Goal: Information Seeking & Learning: Learn about a topic

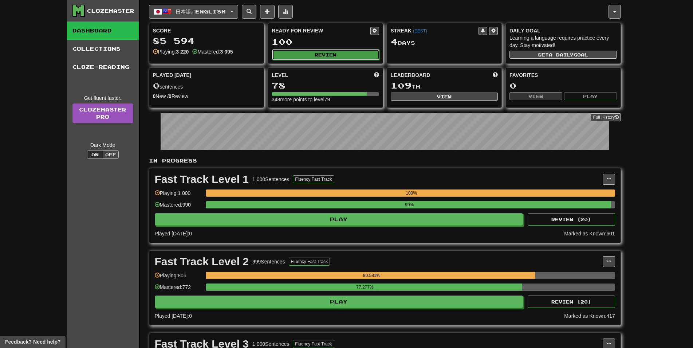
click at [338, 49] on button "Review" at bounding box center [325, 54] width 107 height 11
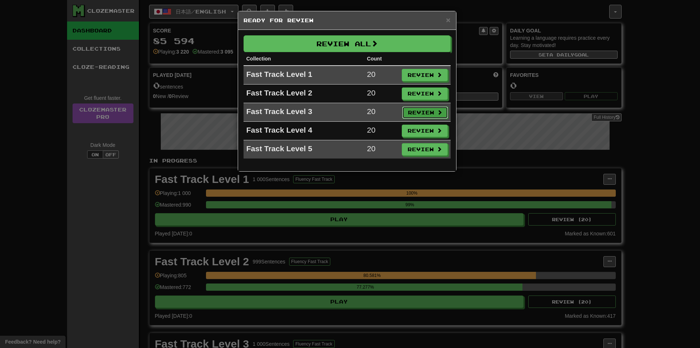
click at [421, 109] on button "Review" at bounding box center [425, 112] width 46 height 12
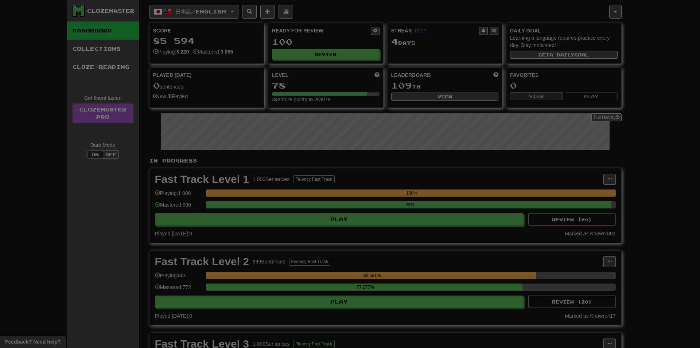
select select "**"
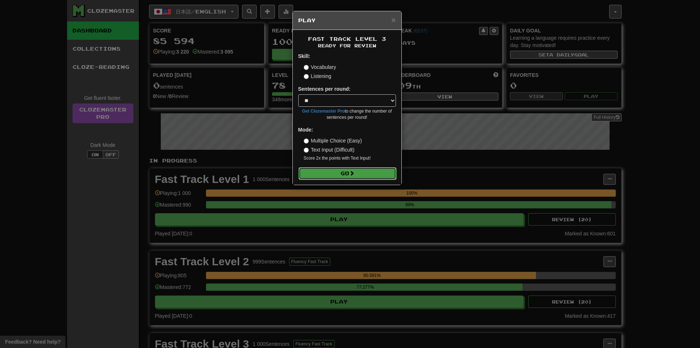
click at [364, 175] on button "Go" at bounding box center [347, 173] width 98 height 12
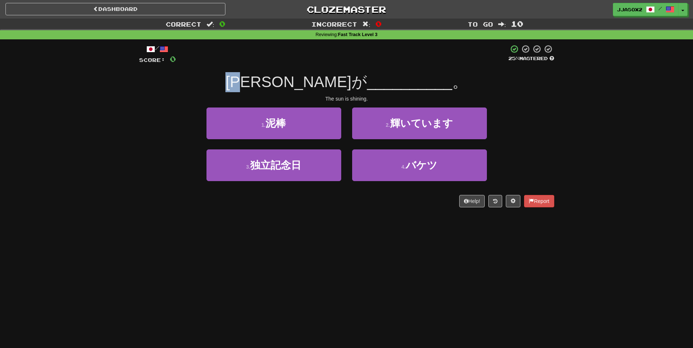
drag, startPoint x: 278, startPoint y: 74, endPoint x: 299, endPoint y: 73, distance: 21.9
click at [299, 73] on span "太陽が" at bounding box center [296, 81] width 141 height 17
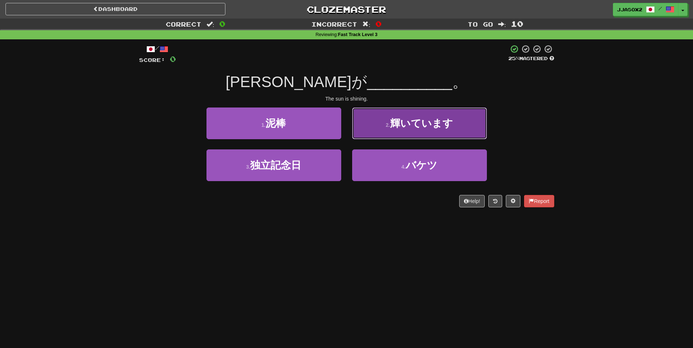
click at [430, 131] on button "2 . 輝いています" at bounding box center [419, 123] width 135 height 32
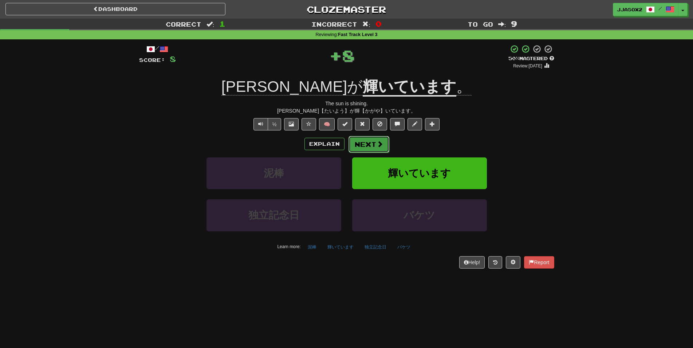
click at [369, 141] on button "Next" at bounding box center [369, 144] width 41 height 17
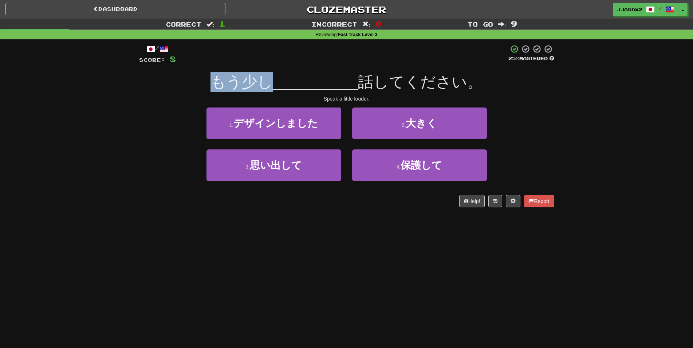
drag, startPoint x: 214, startPoint y: 82, endPoint x: 266, endPoint y: 79, distance: 52.2
click at [266, 79] on span "もう少し" at bounding box center [242, 81] width 62 height 17
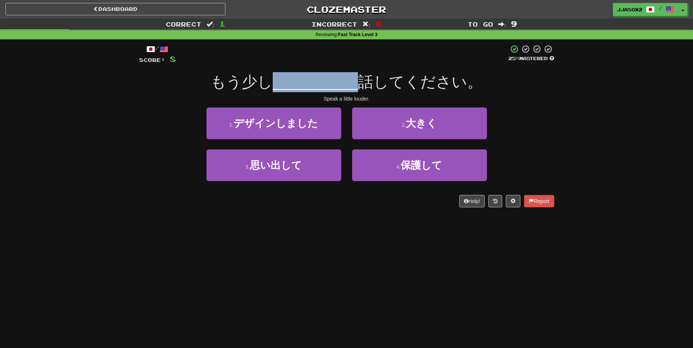
drag, startPoint x: 283, startPoint y: 81, endPoint x: 357, endPoint y: 81, distance: 74.7
click at [357, 81] on div "もう少し __________ 話してください。" at bounding box center [346, 82] width 415 height 20
click at [357, 81] on span "__________" at bounding box center [315, 81] width 85 height 17
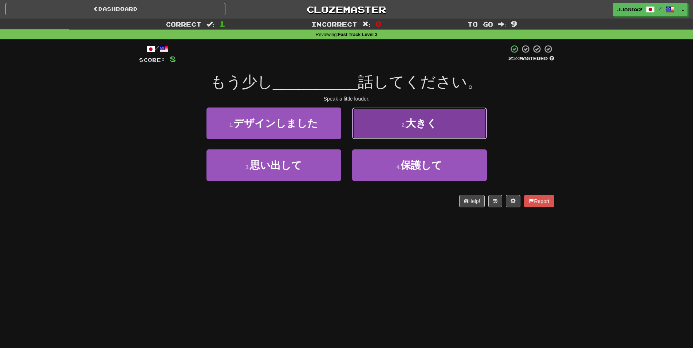
click at [440, 120] on button "2 . 大きく" at bounding box center [419, 123] width 135 height 32
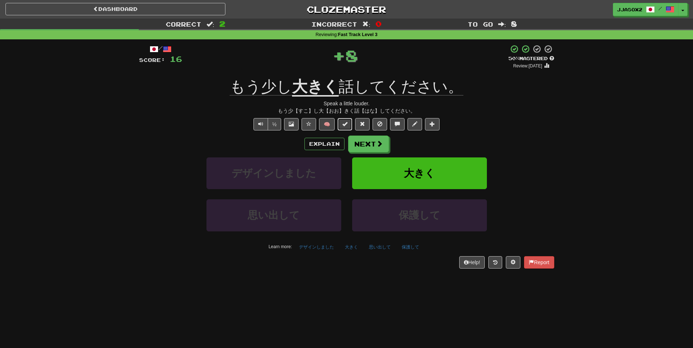
click at [342, 126] on button at bounding box center [345, 124] width 15 height 12
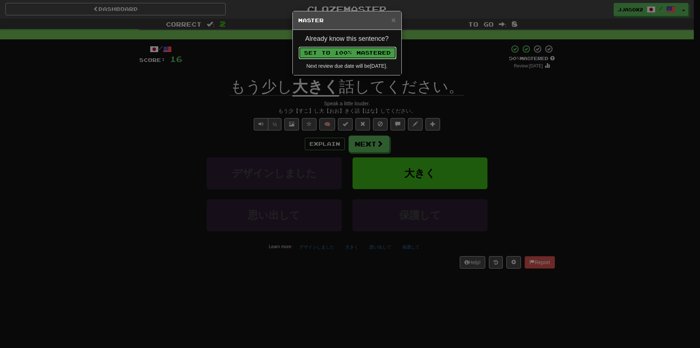
click at [352, 54] on button "Set to 100% Mastered" at bounding box center [347, 53] width 98 height 12
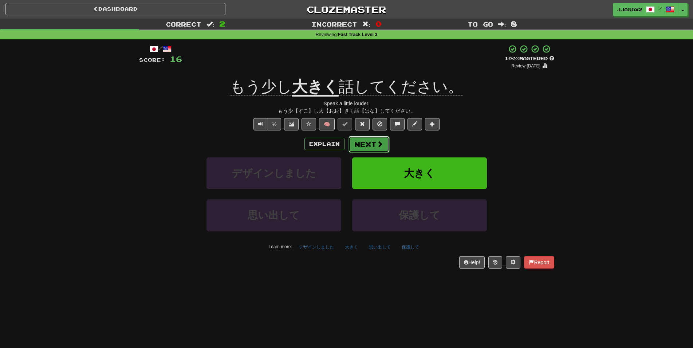
click at [374, 143] on button "Next" at bounding box center [369, 144] width 41 height 17
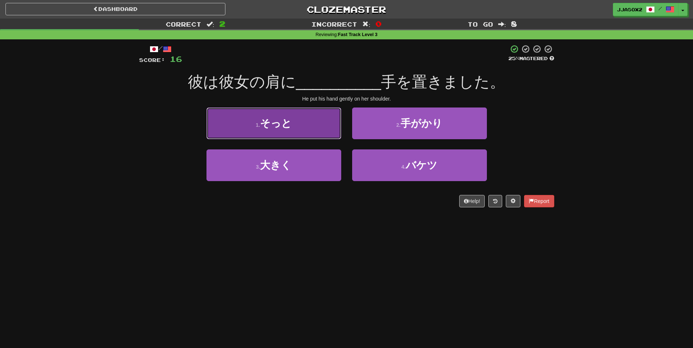
click at [250, 127] on button "1 . そっと" at bounding box center [274, 123] width 135 height 32
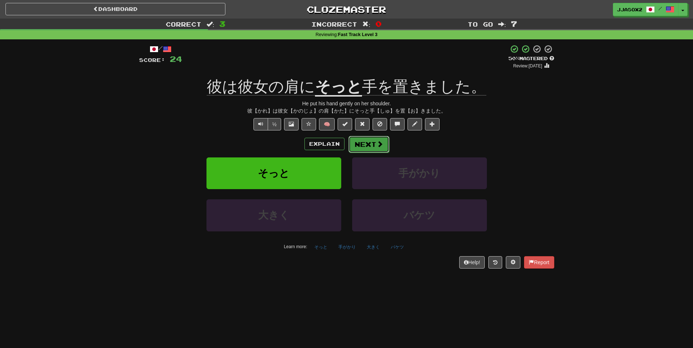
click at [377, 143] on span at bounding box center [380, 144] width 7 height 7
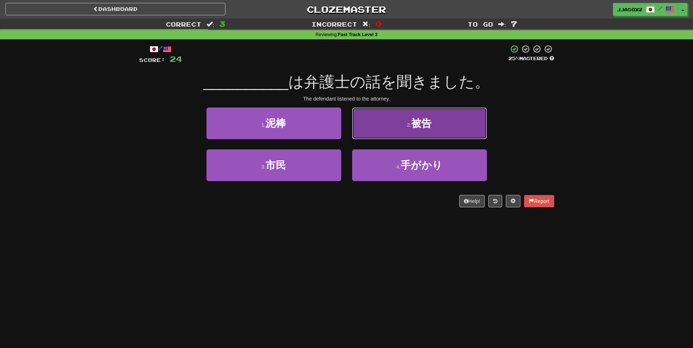
click at [443, 131] on button "2 . 被告" at bounding box center [419, 123] width 135 height 32
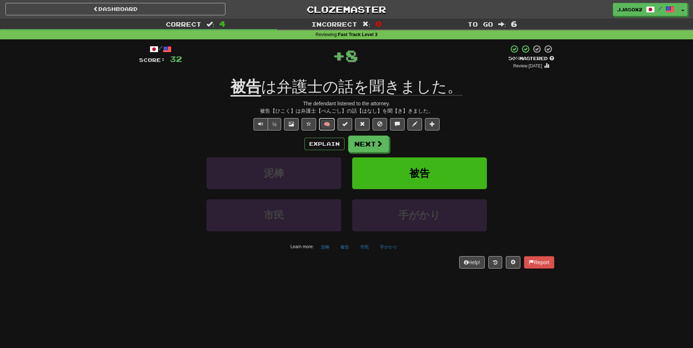
click at [330, 126] on button "🧠" at bounding box center [327, 124] width 16 height 12
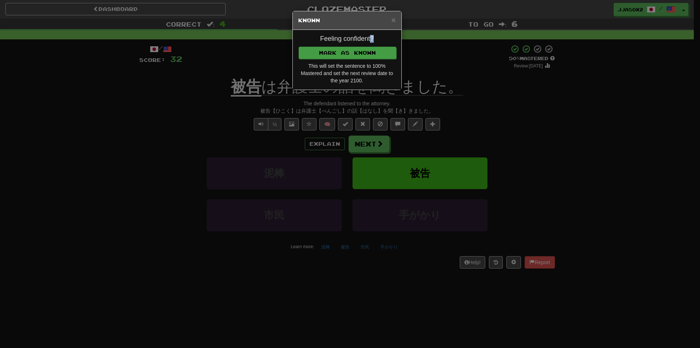
drag, startPoint x: 370, startPoint y: 44, endPoint x: 366, endPoint y: 49, distance: 6.6
click at [366, 49] on div "Feeling confident? Mark as Known This will set the sentence to 100% Mastered an…" at bounding box center [347, 60] width 109 height 60
click at [366, 50] on button "Mark as Known" at bounding box center [347, 53] width 98 height 12
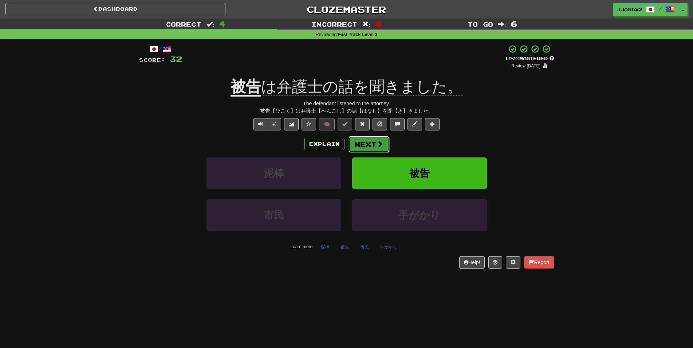
click at [377, 149] on button "Next" at bounding box center [369, 144] width 41 height 17
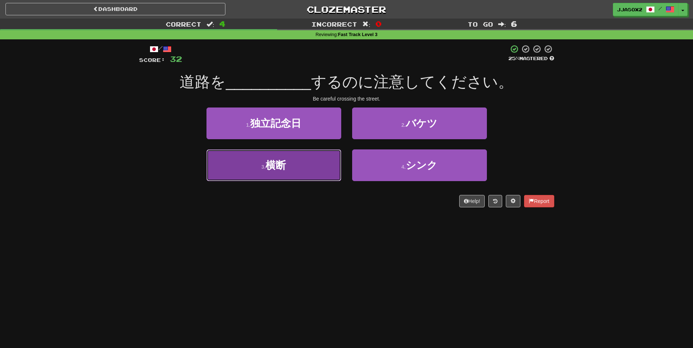
click at [301, 179] on button "3 . 横断" at bounding box center [274, 165] width 135 height 32
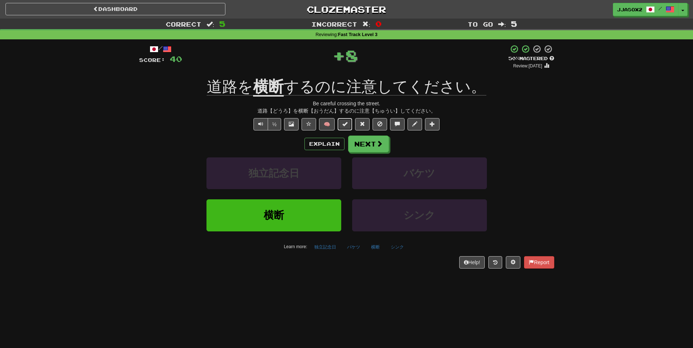
click at [341, 120] on button at bounding box center [345, 124] width 15 height 12
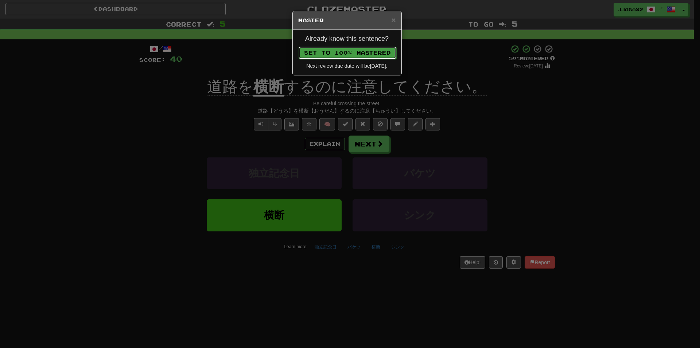
click at [372, 50] on button "Set to 100% Mastered" at bounding box center [347, 53] width 98 height 12
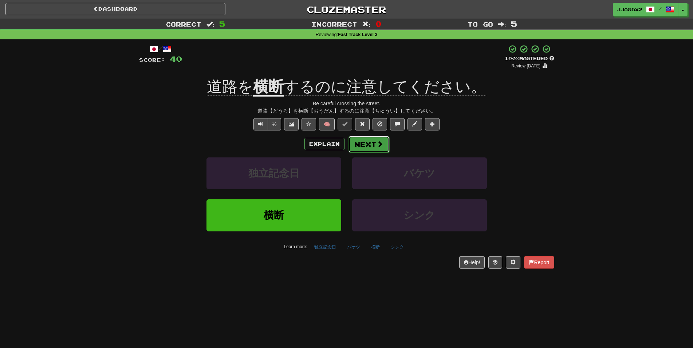
click at [375, 138] on button "Next" at bounding box center [369, 144] width 41 height 17
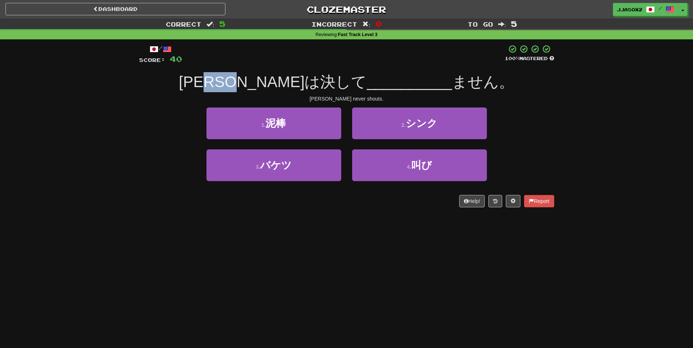
drag, startPoint x: 277, startPoint y: 83, endPoint x: 315, endPoint y: 69, distance: 40.0
click at [315, 69] on div "/ Score: 40 100 % Mastered トムは決して __________ ません。 Tom never shouts. 1 . 泥棒 2 . …" at bounding box center [346, 125] width 415 height 163
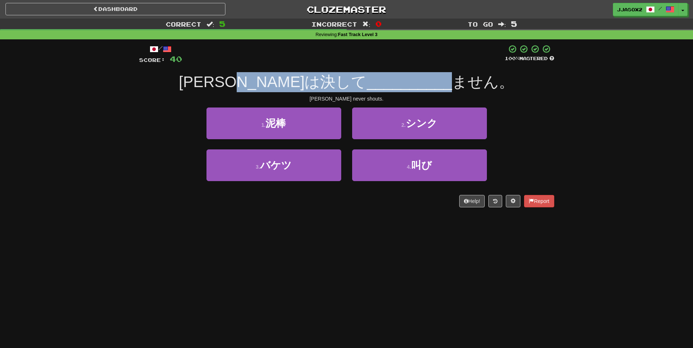
drag, startPoint x: 319, startPoint y: 77, endPoint x: 407, endPoint y: 81, distance: 88.6
click at [407, 81] on div "トムは決して __________ ません。" at bounding box center [346, 82] width 415 height 20
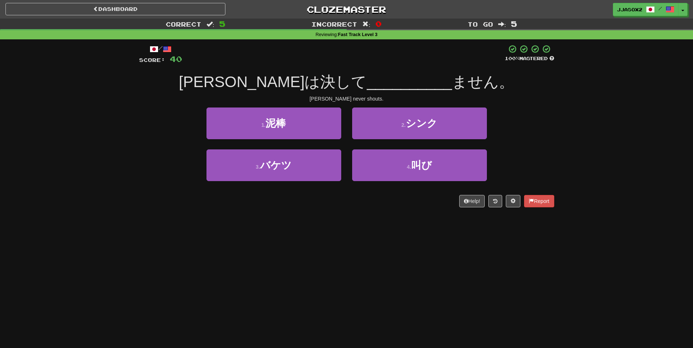
click at [452, 81] on span "ません。" at bounding box center [483, 81] width 62 height 17
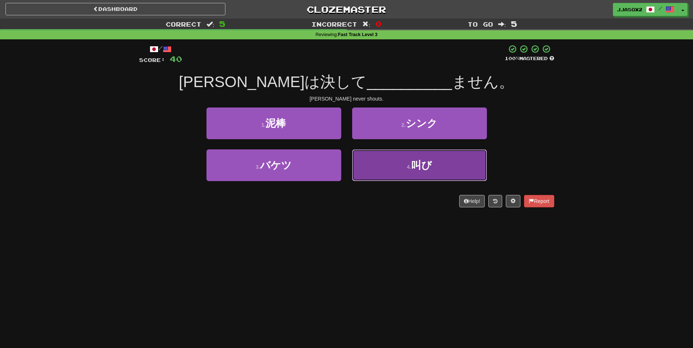
click at [421, 164] on span "叫び" at bounding box center [421, 165] width 21 height 11
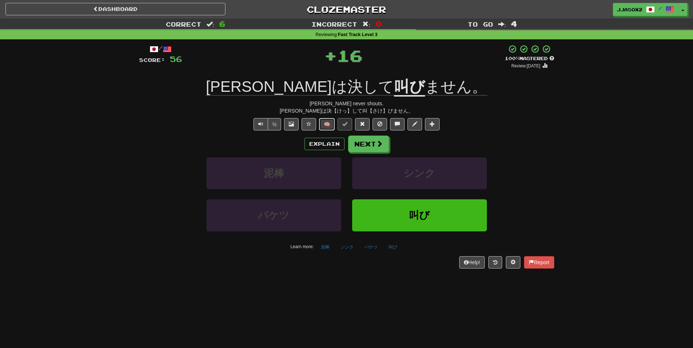
click at [325, 120] on button "🧠" at bounding box center [327, 124] width 16 height 12
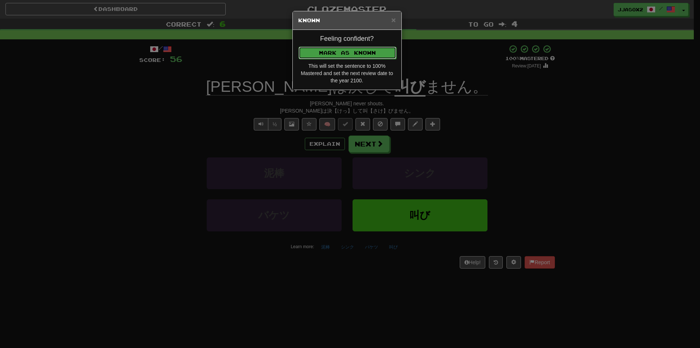
click at [391, 56] on button "Mark as Known" at bounding box center [347, 53] width 98 height 12
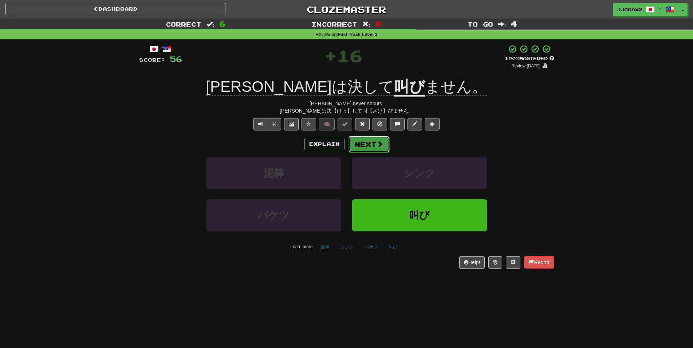
click at [376, 143] on button "Next" at bounding box center [369, 144] width 41 height 17
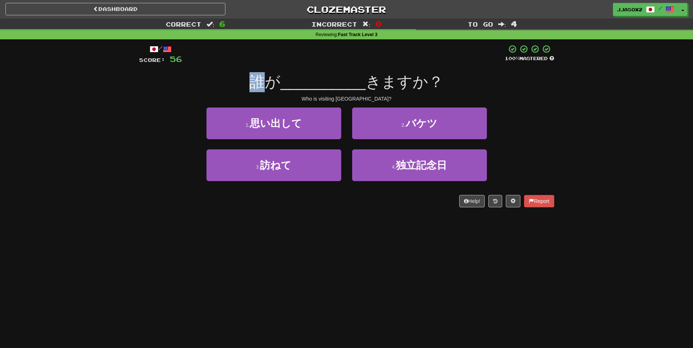
drag, startPoint x: 260, startPoint y: 75, endPoint x: 269, endPoint y: 78, distance: 9.0
click at [269, 78] on span "誰が" at bounding box center [265, 81] width 31 height 17
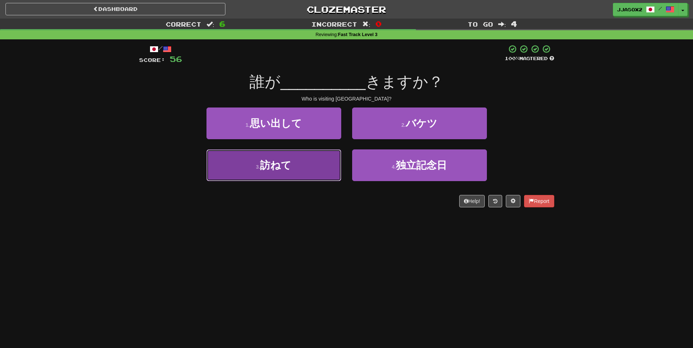
click at [316, 167] on button "3 . 訪ねて" at bounding box center [274, 165] width 135 height 32
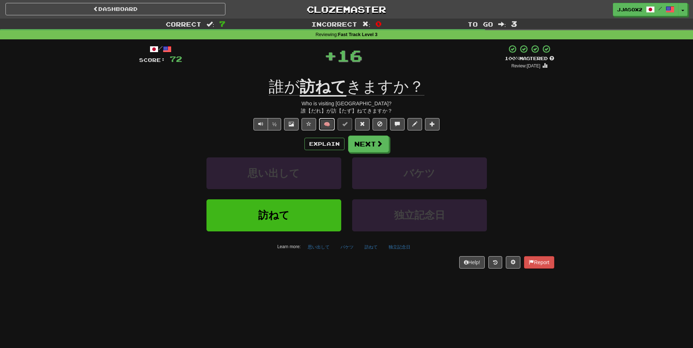
click at [329, 129] on button "🧠" at bounding box center [327, 124] width 16 height 12
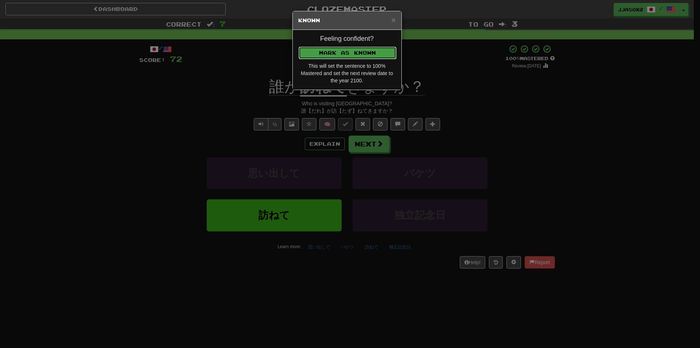
click at [363, 49] on button "Mark as Known" at bounding box center [347, 53] width 98 height 12
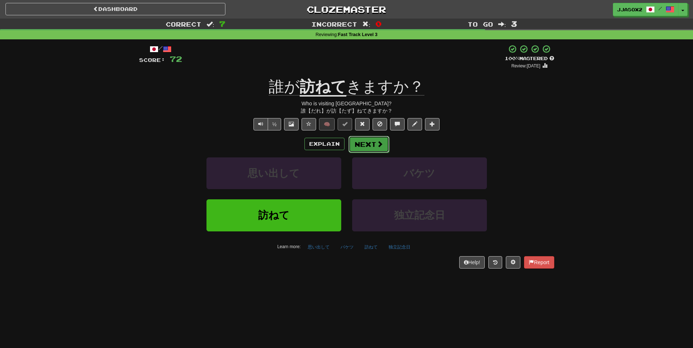
click at [374, 139] on button "Next" at bounding box center [369, 144] width 41 height 17
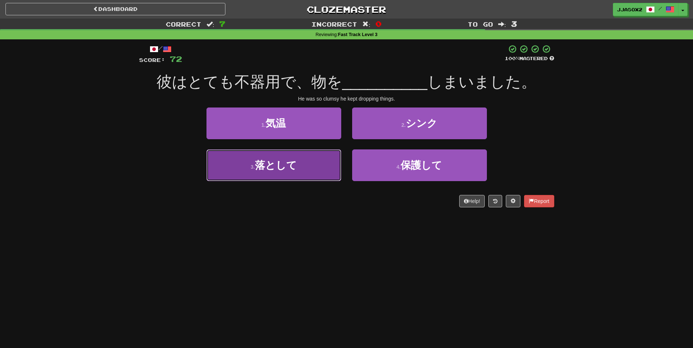
click at [325, 170] on button "3 . 落として" at bounding box center [274, 165] width 135 height 32
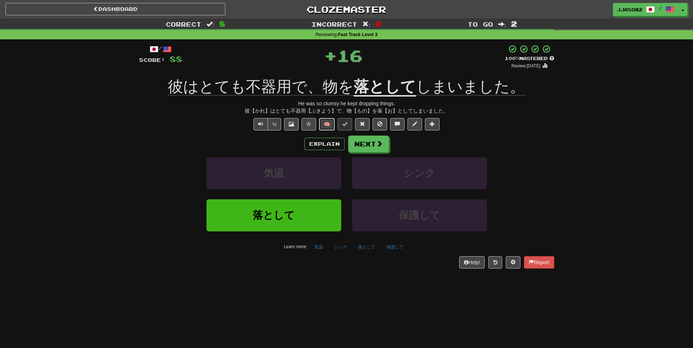
click at [334, 122] on button "🧠" at bounding box center [327, 124] width 16 height 12
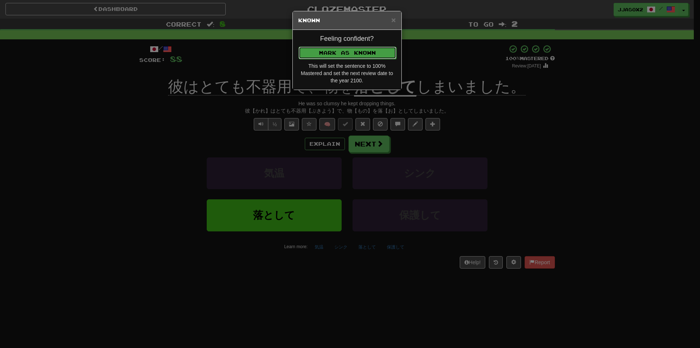
click at [375, 54] on button "Mark as Known" at bounding box center [347, 53] width 98 height 12
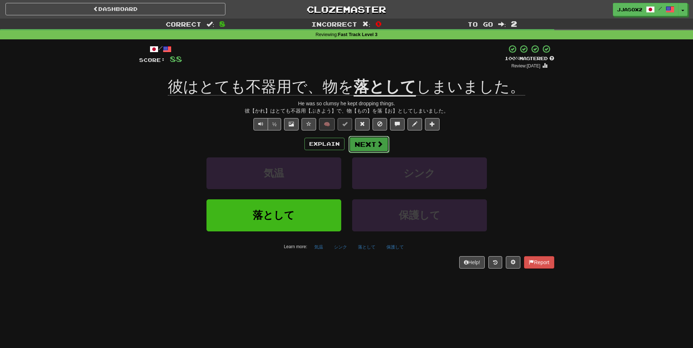
click at [381, 146] on span at bounding box center [380, 144] width 7 height 7
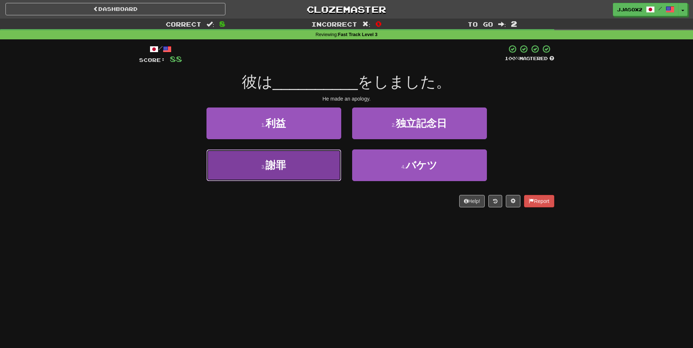
click at [313, 167] on button "3 . 謝罪" at bounding box center [274, 165] width 135 height 32
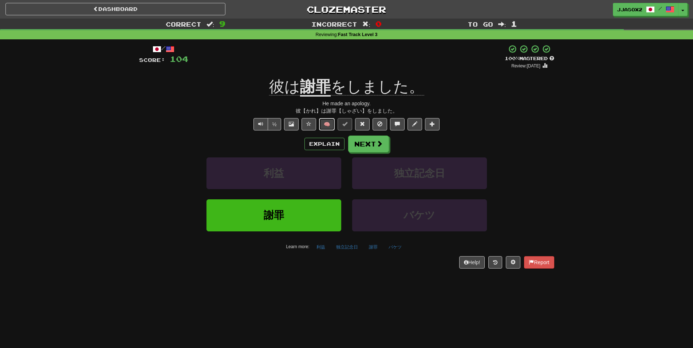
click at [330, 127] on button "🧠" at bounding box center [327, 124] width 16 height 12
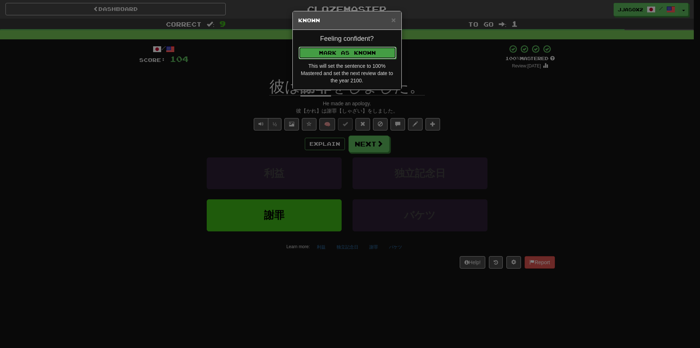
click at [377, 54] on button "Mark as Known" at bounding box center [347, 53] width 98 height 12
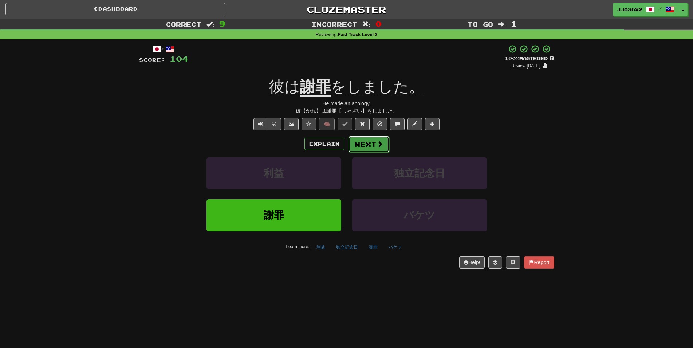
click at [380, 149] on button "Next" at bounding box center [369, 144] width 41 height 17
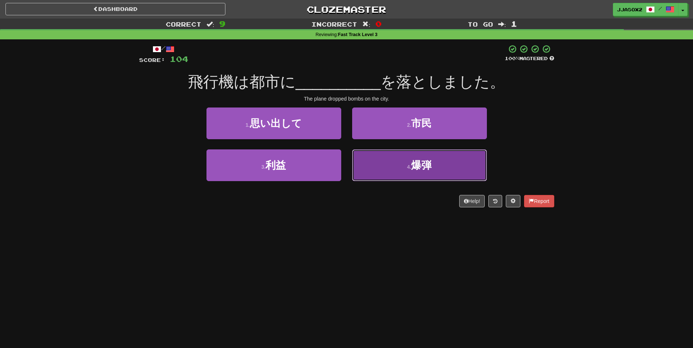
click at [432, 172] on button "4 . 爆弾" at bounding box center [419, 165] width 135 height 32
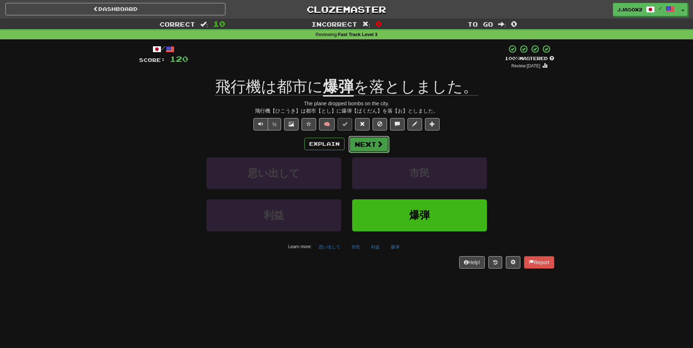
click at [365, 143] on button "Next" at bounding box center [369, 144] width 41 height 17
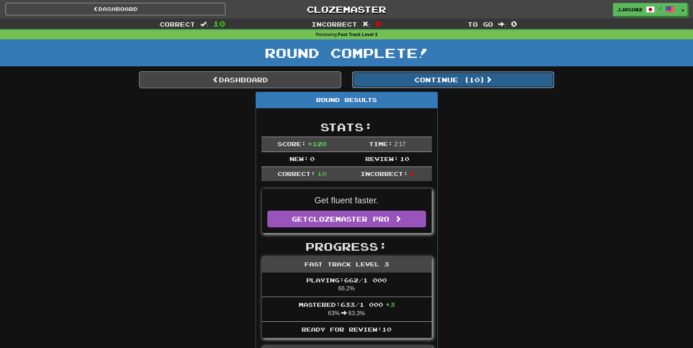
click at [465, 82] on button "Continue ( 10 )" at bounding box center [453, 79] width 202 height 17
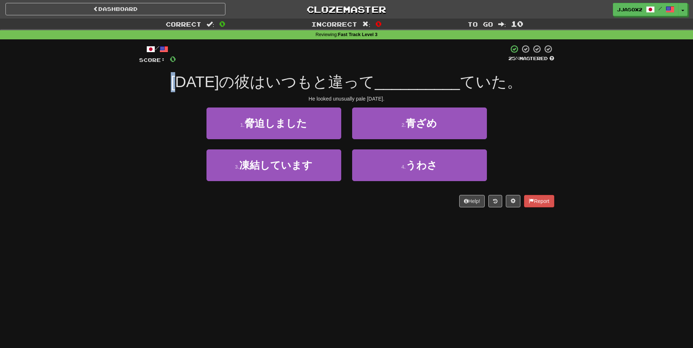
drag, startPoint x: 179, startPoint y: 77, endPoint x: 202, endPoint y: 73, distance: 23.4
click at [201, 73] on div "今日の彼はいつもと違って __________ ていた。" at bounding box center [346, 82] width 415 height 20
click at [204, 73] on span "今日の彼はいつもと違って" at bounding box center [273, 81] width 204 height 17
drag, startPoint x: 231, startPoint y: 83, endPoint x: 247, endPoint y: 81, distance: 15.9
click at [247, 81] on span "今日の彼はいつもと違って" at bounding box center [273, 81] width 204 height 17
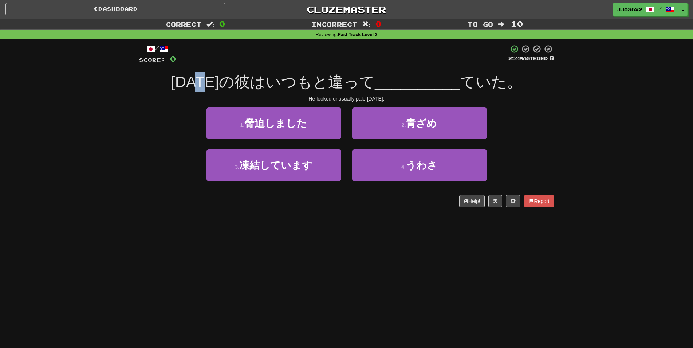
click at [247, 81] on span "今日の彼はいつもと違って" at bounding box center [273, 81] width 204 height 17
drag, startPoint x: 293, startPoint y: 79, endPoint x: 299, endPoint y: 79, distance: 5.9
click at [299, 79] on span "今日の彼はいつもと違って" at bounding box center [273, 81] width 204 height 17
drag, startPoint x: 325, startPoint y: 76, endPoint x: 375, endPoint y: 75, distance: 50.3
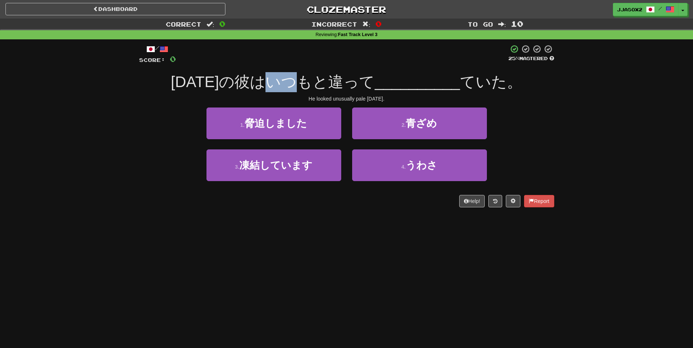
click at [365, 77] on span "今日の彼はいつもと違って" at bounding box center [273, 81] width 204 height 17
click at [414, 74] on div "今日の彼はいつもと違って __________ ていた。" at bounding box center [346, 82] width 415 height 20
drag, startPoint x: 454, startPoint y: 85, endPoint x: 512, endPoint y: 83, distance: 58.3
click at [512, 83] on div "今日の彼はいつもと違って __________ ていた。" at bounding box center [346, 82] width 415 height 20
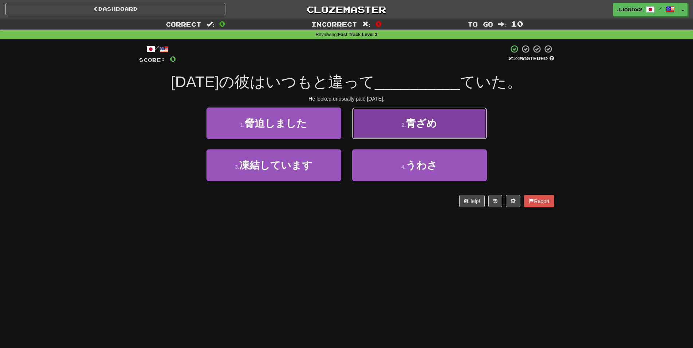
click at [457, 128] on button "2 . 青ざめ" at bounding box center [419, 123] width 135 height 32
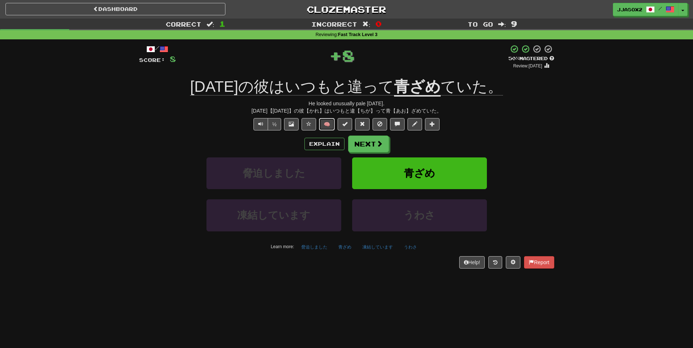
click at [326, 122] on button "🧠" at bounding box center [327, 124] width 16 height 12
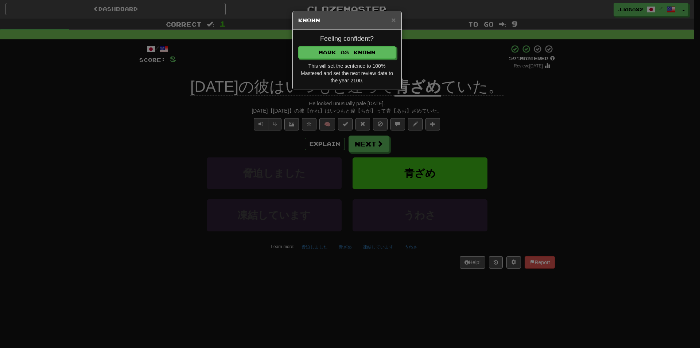
click at [372, 44] on div "Feeling confident? Mark as Known This will set the sentence to 100% Mastered an…" at bounding box center [347, 60] width 109 height 60
click at [370, 51] on button "Mark as Known" at bounding box center [347, 53] width 98 height 12
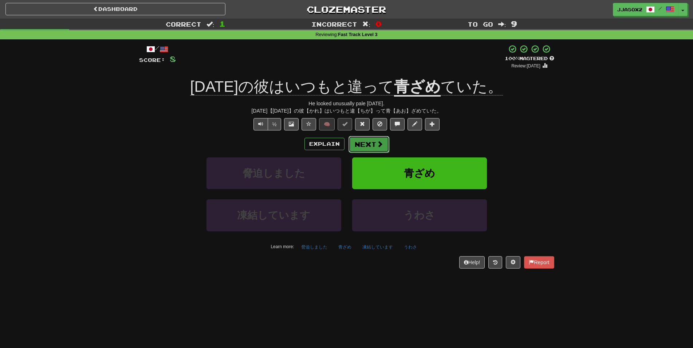
click at [372, 147] on button "Next" at bounding box center [369, 144] width 41 height 17
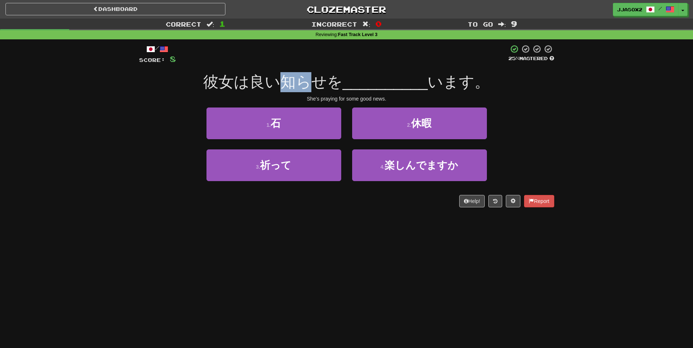
drag, startPoint x: 277, startPoint y: 81, endPoint x: 317, endPoint y: 82, distance: 39.7
click at [317, 82] on span "彼女は良い知らせを" at bounding box center [273, 81] width 140 height 17
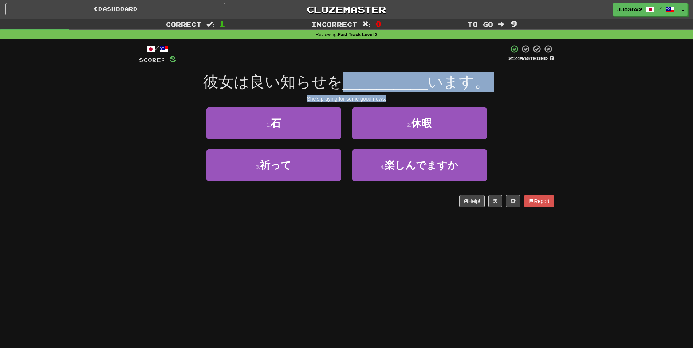
drag, startPoint x: 338, startPoint y: 87, endPoint x: 423, endPoint y: 105, distance: 86.8
click at [421, 104] on div "/ Score: 8 25 % Mastered 彼女は良い知らせを __________ います。 She's praying for some good …" at bounding box center [346, 125] width 415 height 163
click at [428, 104] on div "/ Score: 8 25 % Mastered 彼女は良い知らせを __________ います。 She's praying for some good …" at bounding box center [346, 125] width 415 height 163
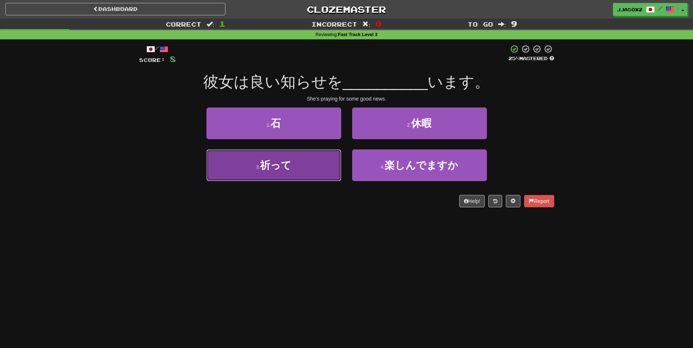
click at [295, 165] on button "3 . 祈って" at bounding box center [274, 165] width 135 height 32
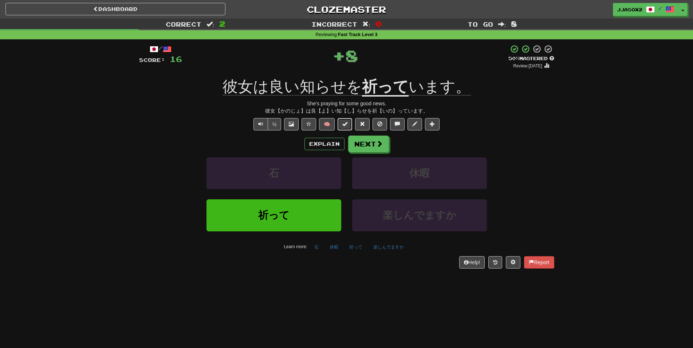
click at [342, 123] on button at bounding box center [345, 124] width 15 height 12
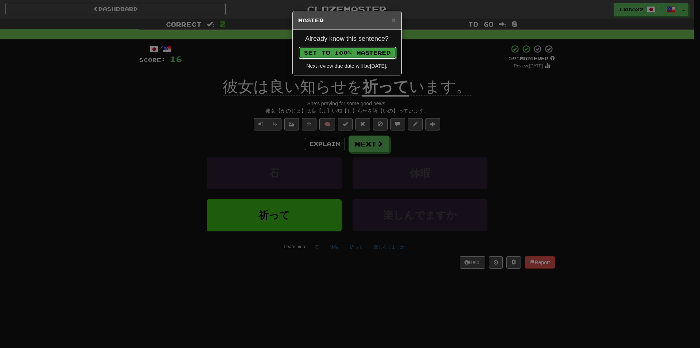
click at [389, 52] on button "Set to 100% Mastered" at bounding box center [347, 53] width 98 height 12
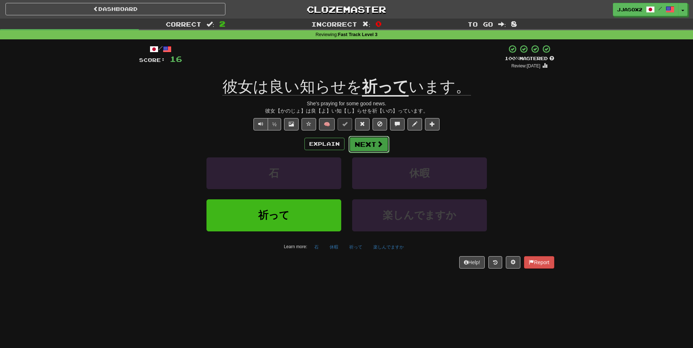
click at [372, 141] on button "Next" at bounding box center [369, 144] width 41 height 17
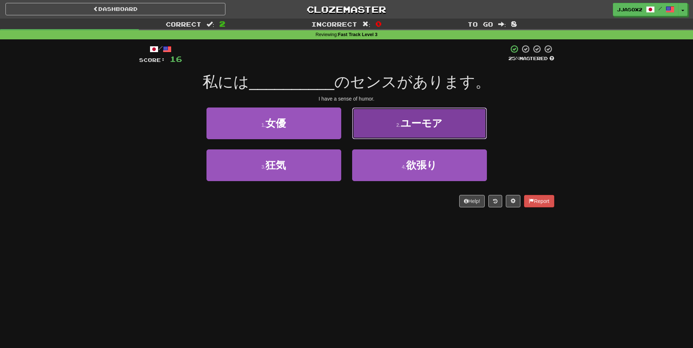
click at [442, 136] on button "2 . ユーモア" at bounding box center [419, 123] width 135 height 32
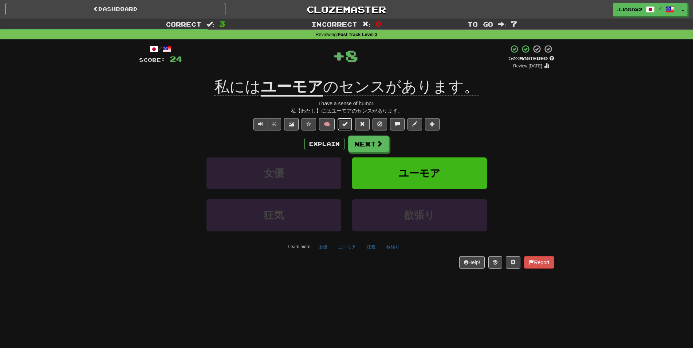
click at [350, 126] on button at bounding box center [345, 124] width 15 height 12
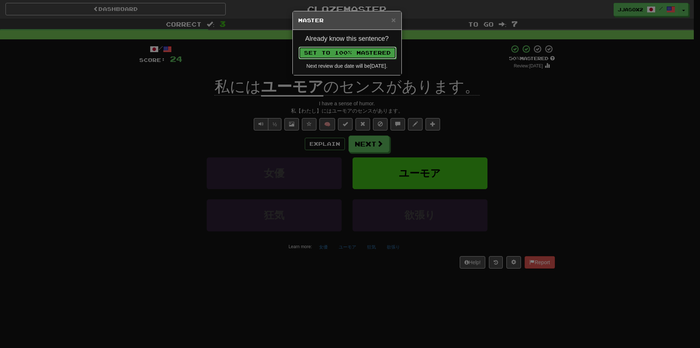
click at [371, 57] on button "Set to 100% Mastered" at bounding box center [347, 53] width 98 height 12
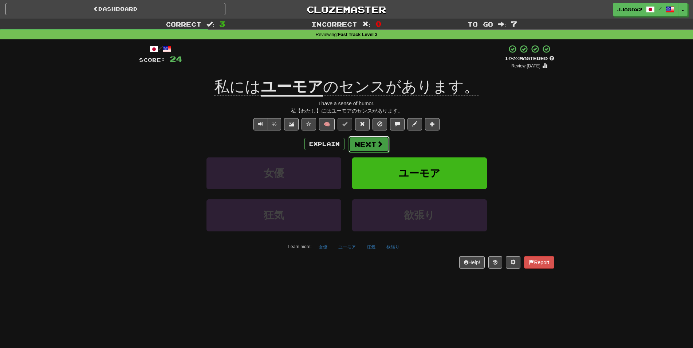
click at [376, 150] on button "Next" at bounding box center [369, 144] width 41 height 17
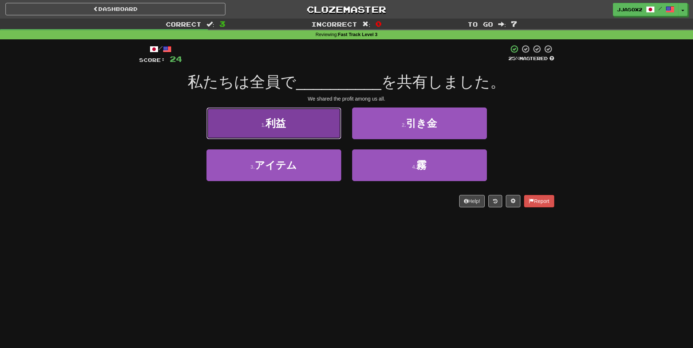
click at [309, 133] on button "1 . 利益" at bounding box center [274, 123] width 135 height 32
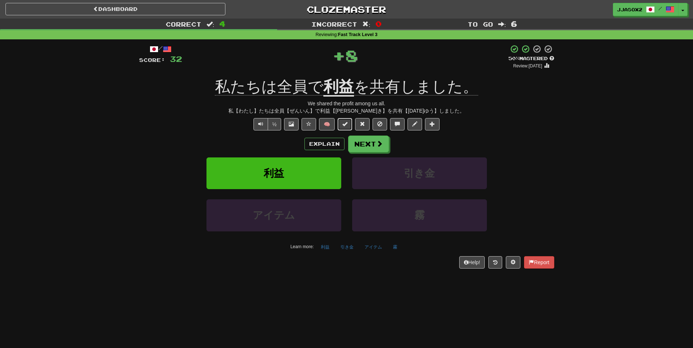
click at [341, 124] on button at bounding box center [345, 124] width 15 height 12
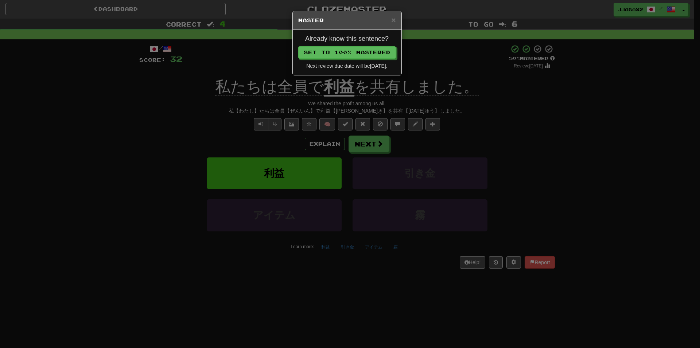
click at [486, 74] on div "× Master Already know this sentence? Set to 100% Mastered Next review due date …" at bounding box center [350, 174] width 700 height 348
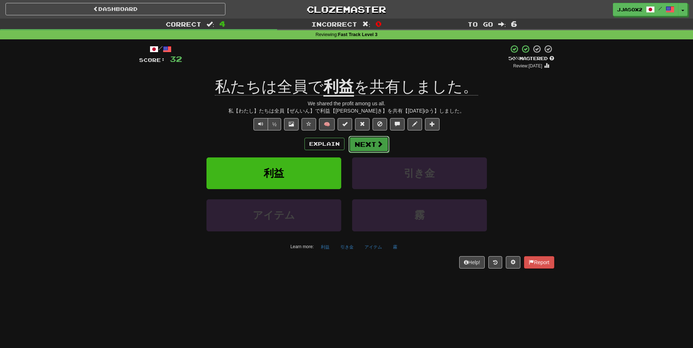
click at [355, 141] on button "Next" at bounding box center [369, 144] width 41 height 17
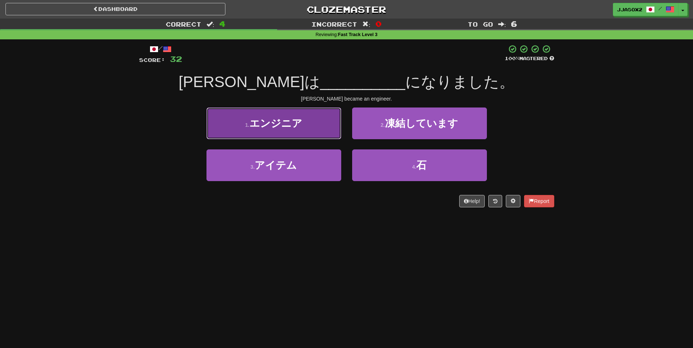
click at [313, 128] on button "1 . エンジニア" at bounding box center [274, 123] width 135 height 32
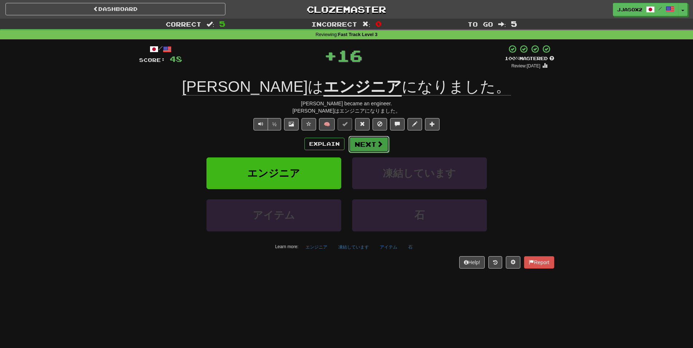
click at [377, 146] on span at bounding box center [380, 144] width 7 height 7
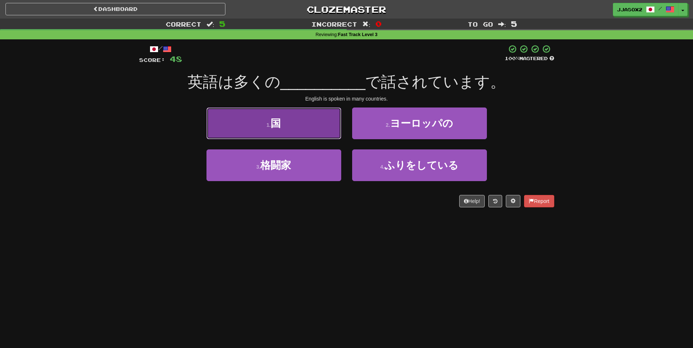
click at [313, 123] on button "1 . 国" at bounding box center [274, 123] width 135 height 32
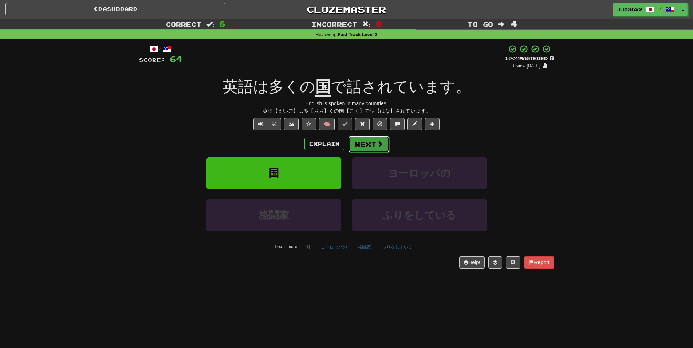
click at [360, 146] on button "Next" at bounding box center [369, 144] width 41 height 17
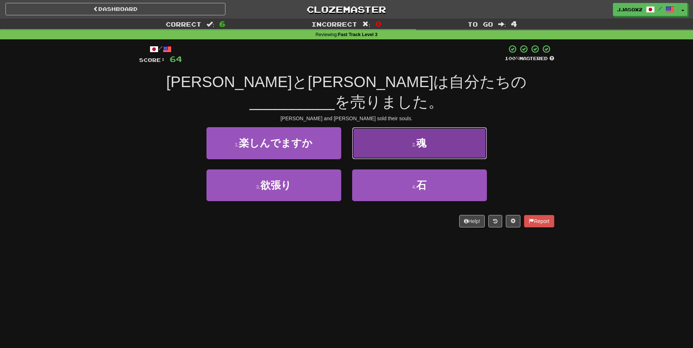
click at [389, 127] on button "2 . 魂" at bounding box center [419, 143] width 135 height 32
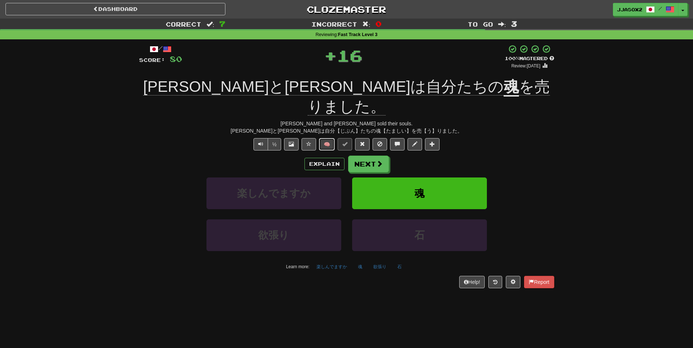
click at [333, 138] on button "🧠" at bounding box center [327, 144] width 16 height 12
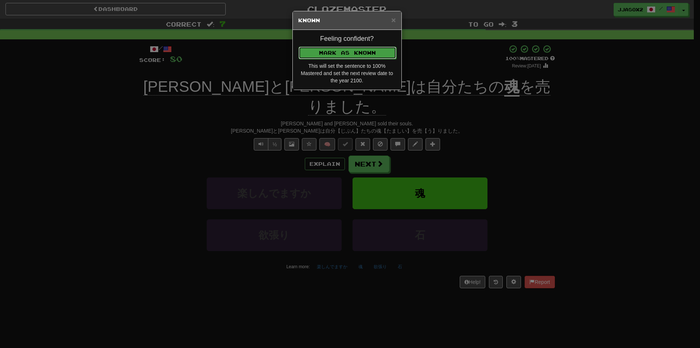
click at [365, 47] on button "Mark as Known" at bounding box center [347, 53] width 98 height 12
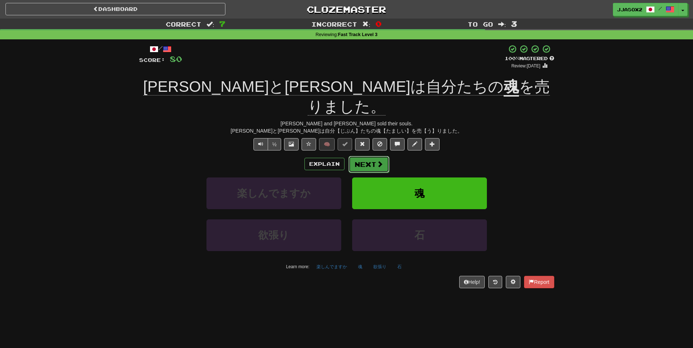
click at [368, 156] on button "Next" at bounding box center [369, 164] width 41 height 17
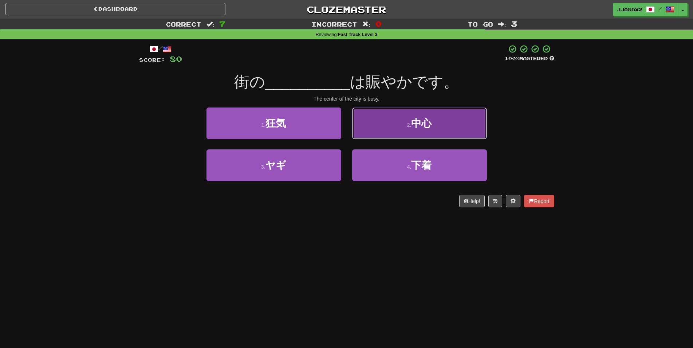
click at [406, 125] on button "2 . 中心" at bounding box center [419, 123] width 135 height 32
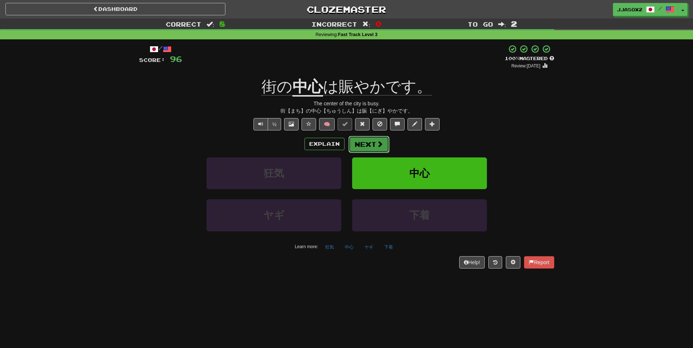
click at [386, 142] on button "Next" at bounding box center [369, 144] width 41 height 17
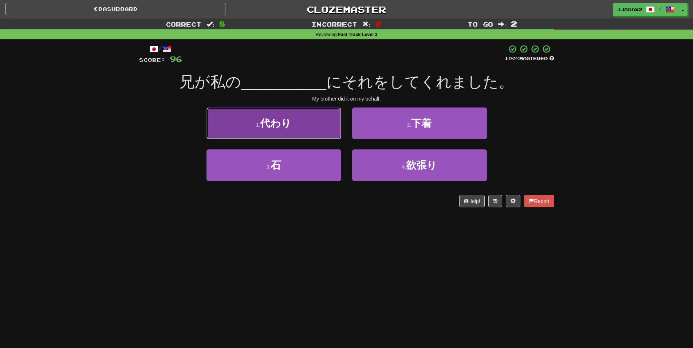
click at [309, 130] on button "1 . 代わり" at bounding box center [274, 123] width 135 height 32
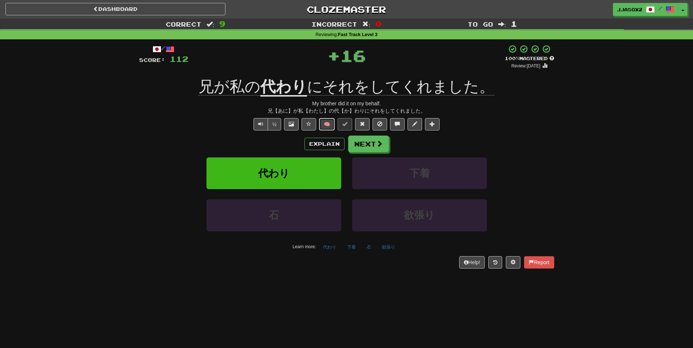
click at [326, 122] on button "🧠" at bounding box center [327, 124] width 16 height 12
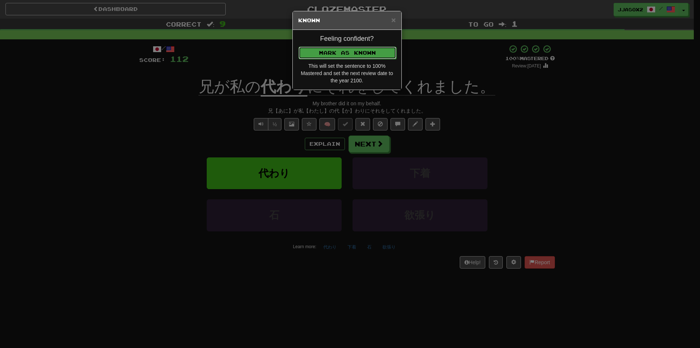
click at [362, 53] on button "Mark as Known" at bounding box center [347, 53] width 98 height 12
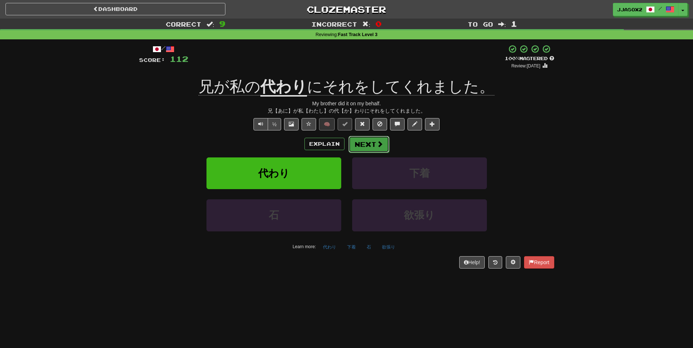
click at [380, 141] on span at bounding box center [380, 144] width 7 height 7
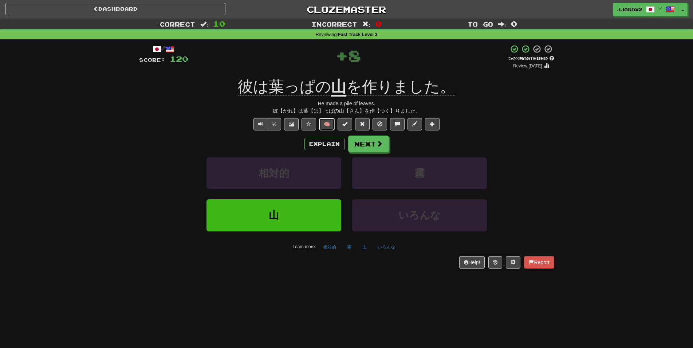
click at [325, 122] on button "🧠" at bounding box center [327, 124] width 16 height 12
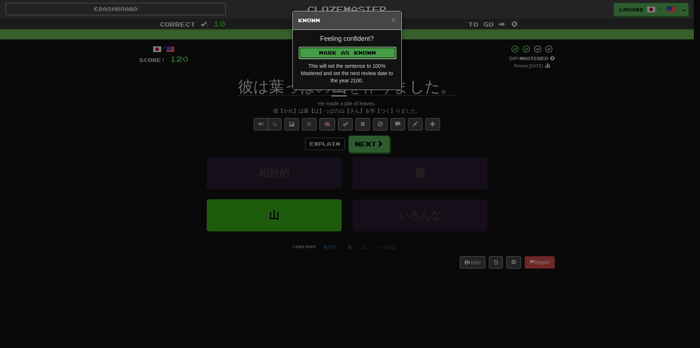
click at [380, 52] on button "Mark as Known" at bounding box center [347, 53] width 98 height 12
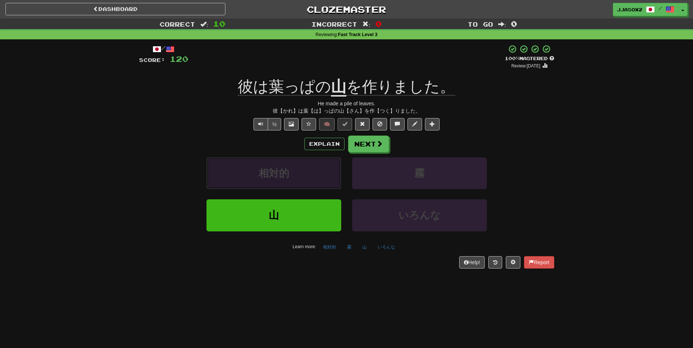
click at [318, 162] on button "相対的" at bounding box center [274, 173] width 135 height 32
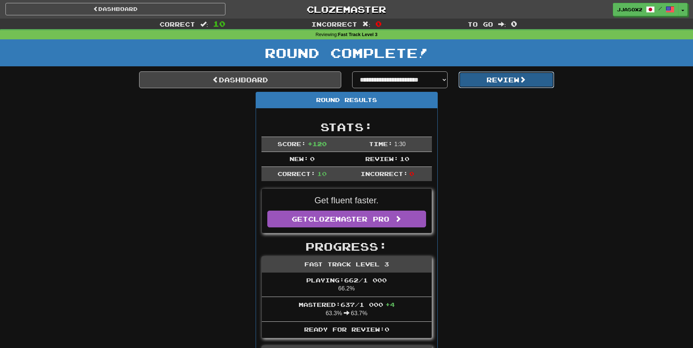
click at [489, 86] on button "Review" at bounding box center [507, 79] width 96 height 17
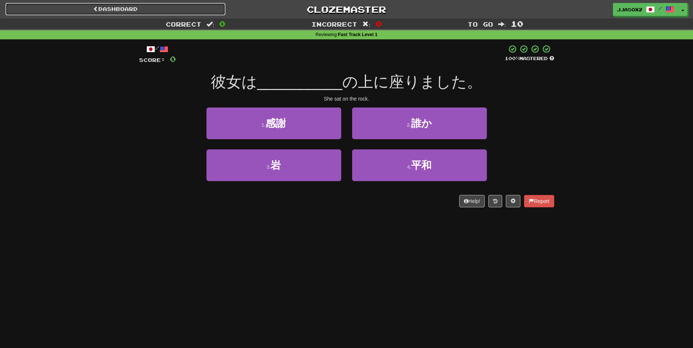
click at [102, 10] on link "Dashboard" at bounding box center [115, 9] width 220 height 12
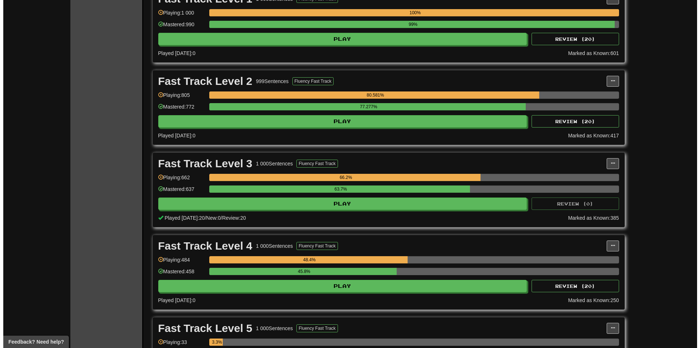
scroll to position [186, 0]
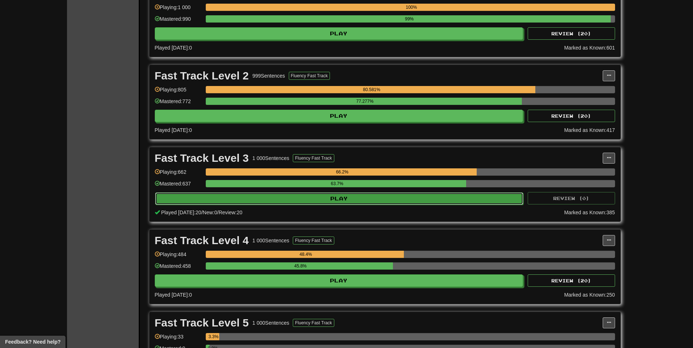
click at [237, 204] on button "Play" at bounding box center [339, 198] width 369 height 12
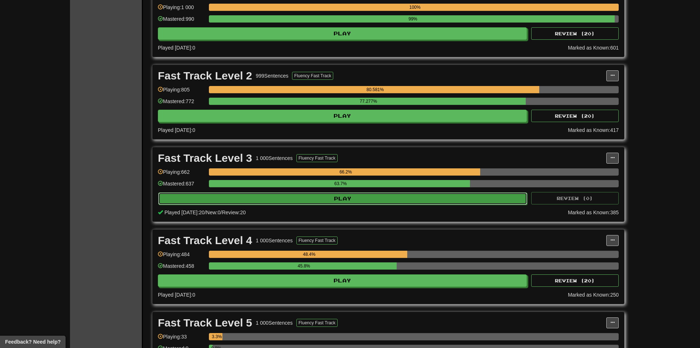
select select "**"
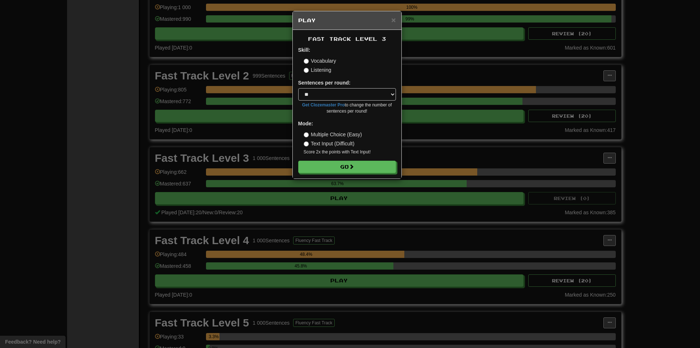
click at [330, 160] on form "Skill: Vocabulary Listening Sentences per round: * ** ** ** ** ** *** ******** …" at bounding box center [347, 109] width 98 height 127
click at [329, 168] on button "Go" at bounding box center [347, 167] width 98 height 12
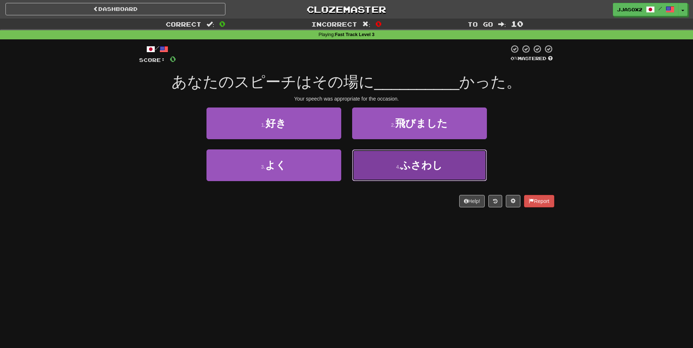
click at [418, 165] on span "ふさわし" at bounding box center [421, 165] width 42 height 11
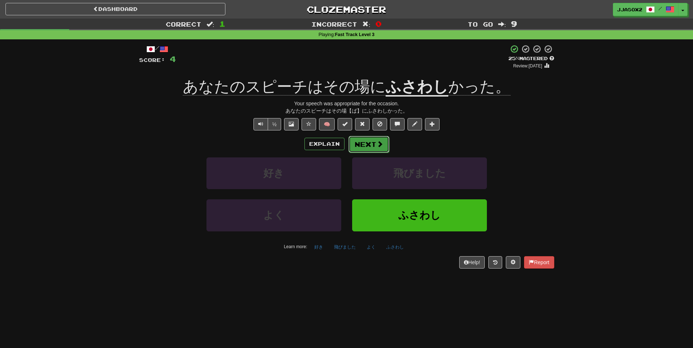
click at [366, 144] on button "Next" at bounding box center [369, 144] width 41 height 17
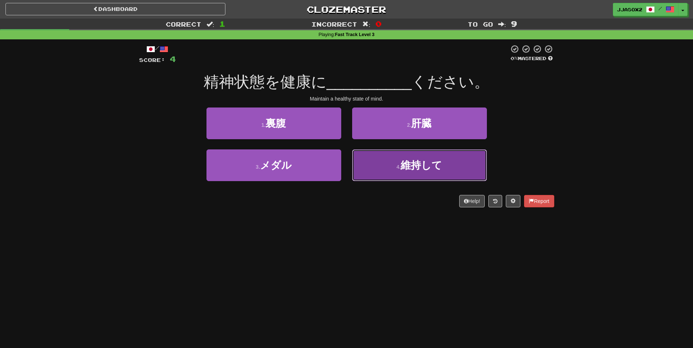
click at [400, 171] on button "4 . 維持して" at bounding box center [419, 165] width 135 height 32
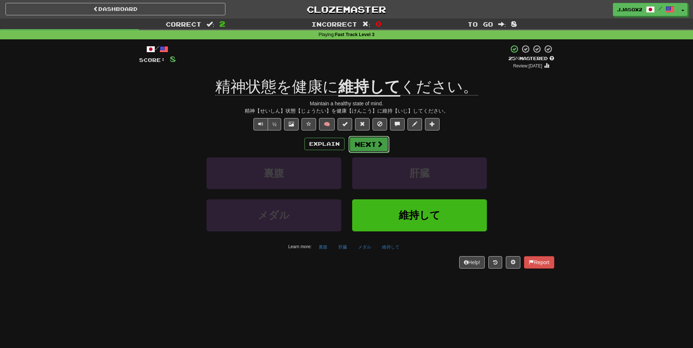
click at [357, 145] on button "Next" at bounding box center [369, 144] width 41 height 17
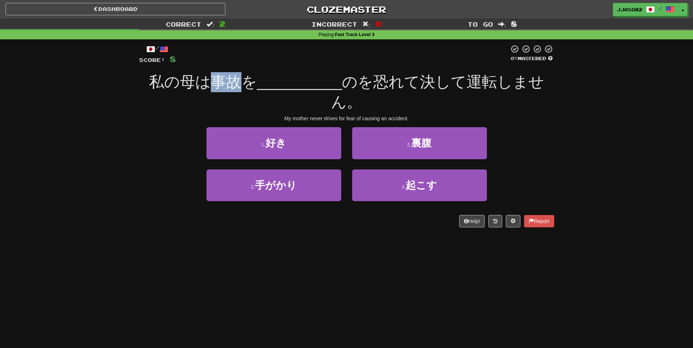
drag, startPoint x: 217, startPoint y: 83, endPoint x: 241, endPoint y: 82, distance: 24.1
click at [241, 82] on span "私の母は事故を" at bounding box center [203, 81] width 108 height 17
drag, startPoint x: 263, startPoint y: 78, endPoint x: 298, endPoint y: 77, distance: 34.6
click at [292, 78] on span "__________" at bounding box center [299, 81] width 85 height 17
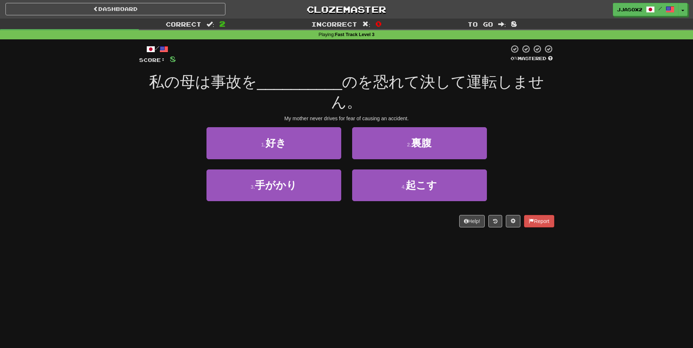
click at [298, 77] on span "__________" at bounding box center [299, 81] width 85 height 17
drag, startPoint x: 373, startPoint y: 80, endPoint x: 406, endPoint y: 75, distance: 32.8
click at [406, 75] on span "のを恐れて決して運転しません。" at bounding box center [437, 91] width 213 height 37
drag, startPoint x: 425, startPoint y: 77, endPoint x: 485, endPoint y: 80, distance: 59.9
click at [484, 80] on span "のを恐れて決して運転しません。" at bounding box center [437, 91] width 213 height 37
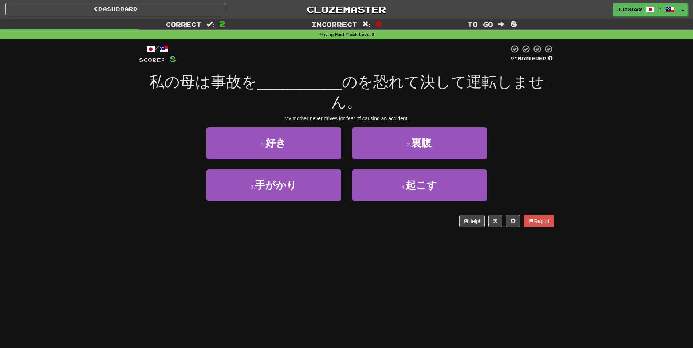
click at [579, 75] on div "Correct : 2 Incorrect : 0 To go : 8 Playing : Fast Track Level 3 / Score: 8 0 %…" at bounding box center [346, 128] width 693 height 219
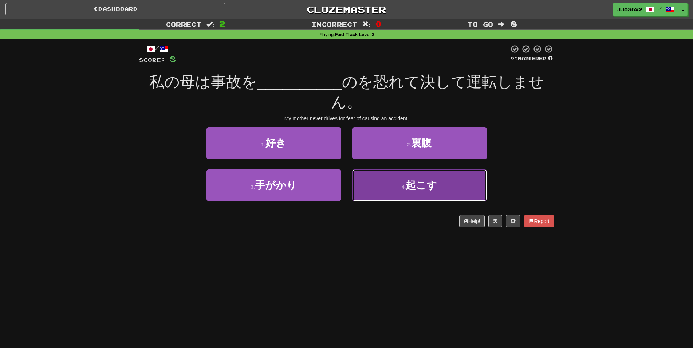
click at [449, 186] on button "4 . 起こす" at bounding box center [419, 185] width 135 height 32
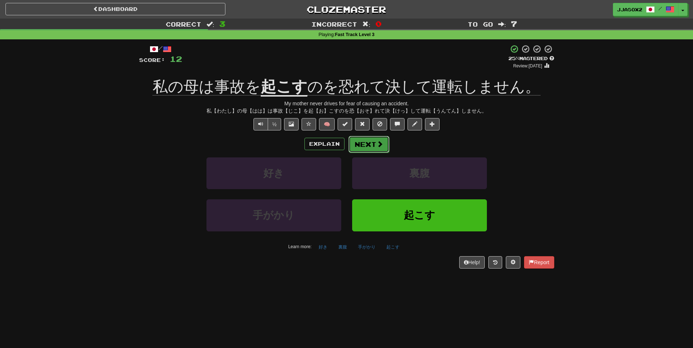
click at [359, 147] on button "Next" at bounding box center [369, 144] width 41 height 17
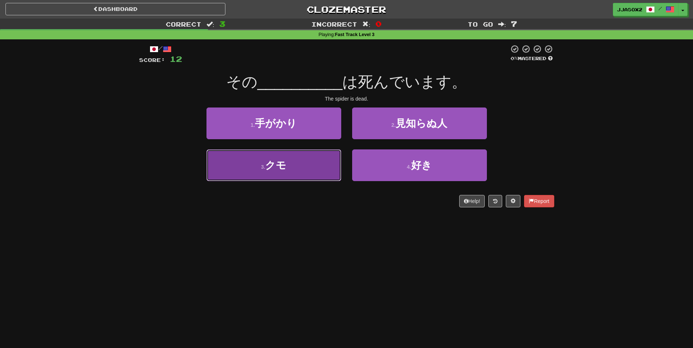
click at [319, 179] on button "3 . クモ" at bounding box center [274, 165] width 135 height 32
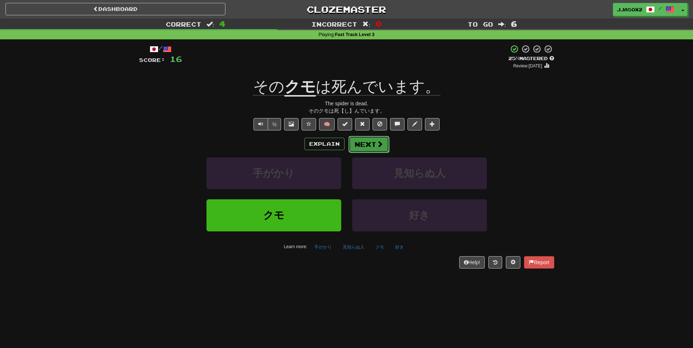
click at [368, 144] on button "Next" at bounding box center [369, 144] width 41 height 17
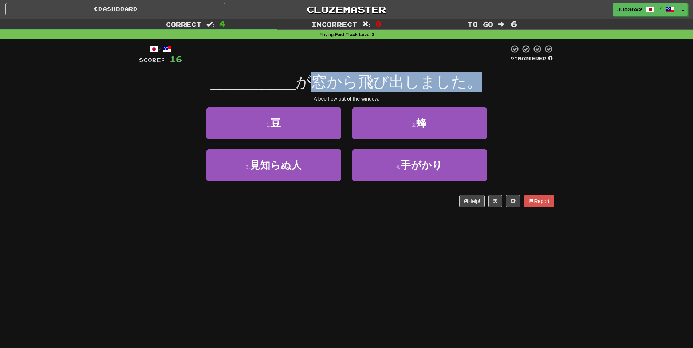
drag, startPoint x: 315, startPoint y: 83, endPoint x: 483, endPoint y: 86, distance: 168.7
click at [483, 86] on div "__________ が窓から飛び出しました。" at bounding box center [346, 82] width 415 height 20
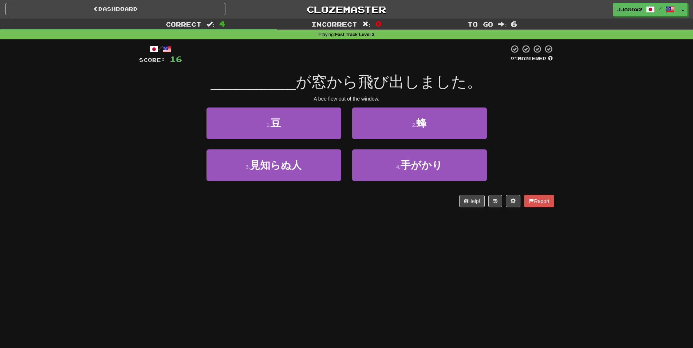
click at [483, 86] on div "__________ が窓から飛び出しました。" at bounding box center [346, 82] width 415 height 20
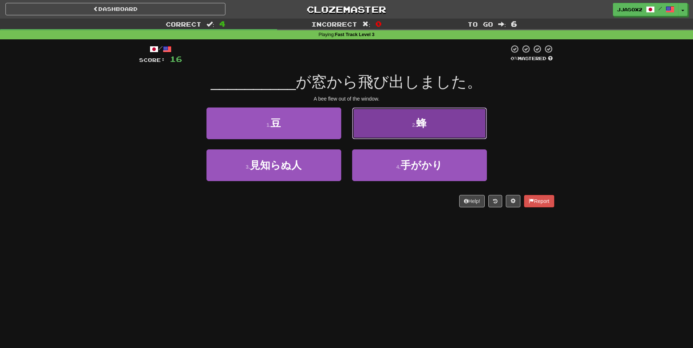
click at [450, 118] on button "2 . 蜂" at bounding box center [419, 123] width 135 height 32
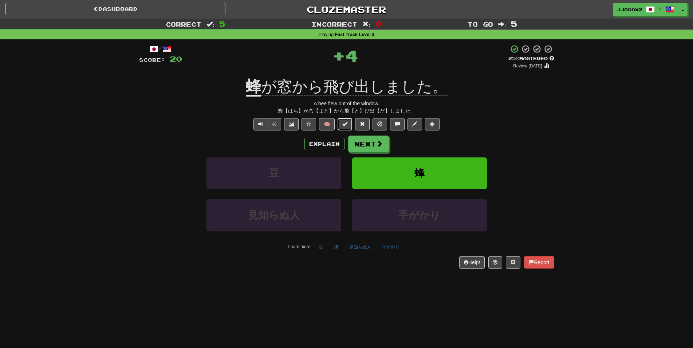
click at [348, 125] on span at bounding box center [344, 123] width 5 height 5
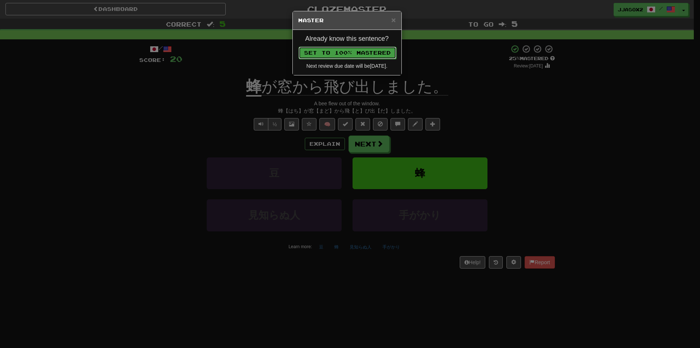
click at [370, 56] on button "Set to 100% Mastered" at bounding box center [347, 53] width 98 height 12
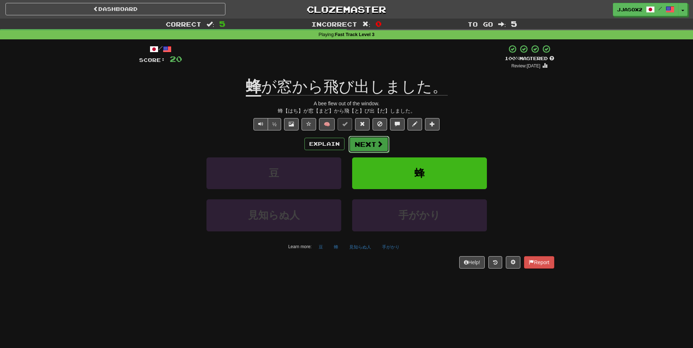
click at [370, 145] on button "Next" at bounding box center [369, 144] width 41 height 17
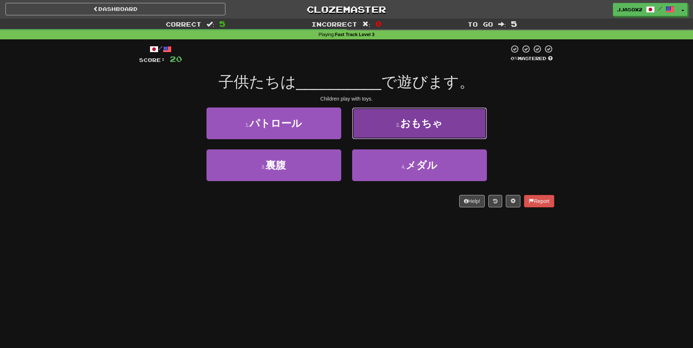
click at [373, 132] on button "2 . おもちゃ" at bounding box center [419, 123] width 135 height 32
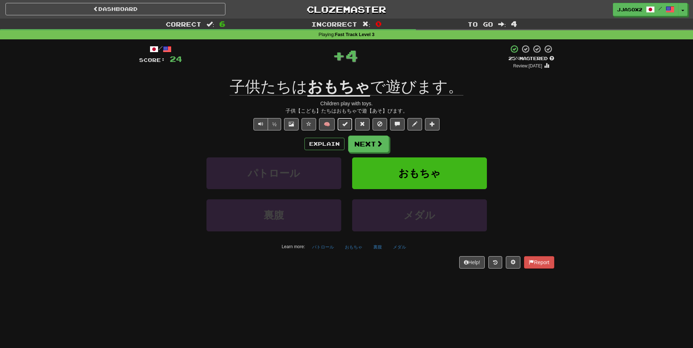
click at [342, 122] on button at bounding box center [345, 124] width 15 height 12
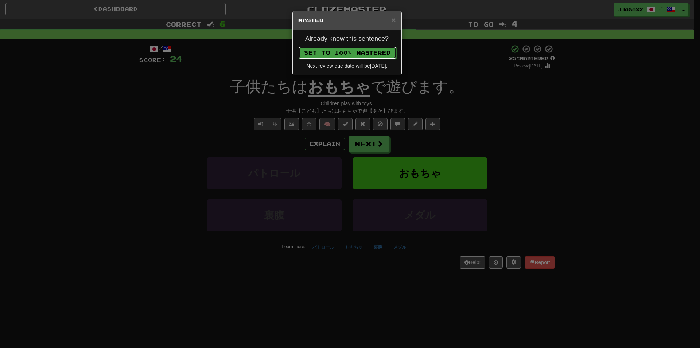
click at [379, 51] on button "Set to 100% Mastered" at bounding box center [347, 53] width 98 height 12
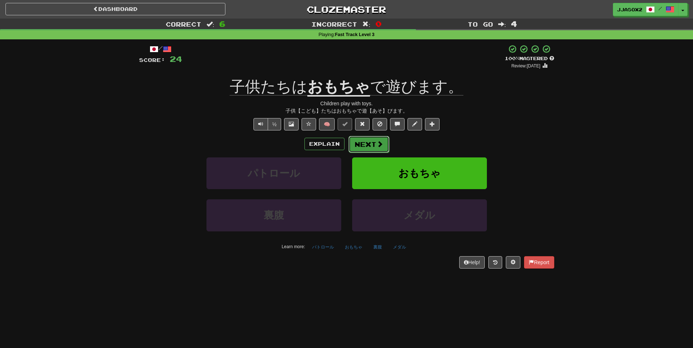
click at [367, 144] on button "Next" at bounding box center [369, 144] width 41 height 17
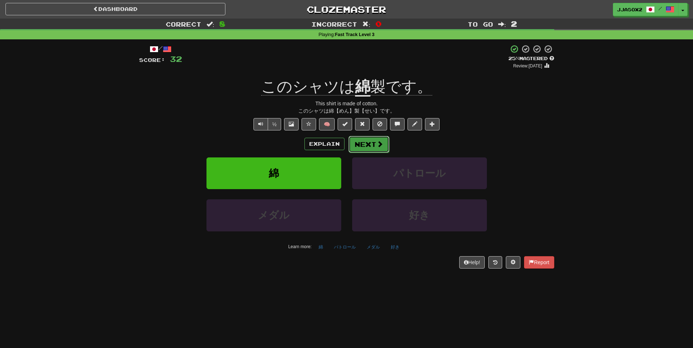
click at [371, 144] on button "Next" at bounding box center [369, 144] width 41 height 17
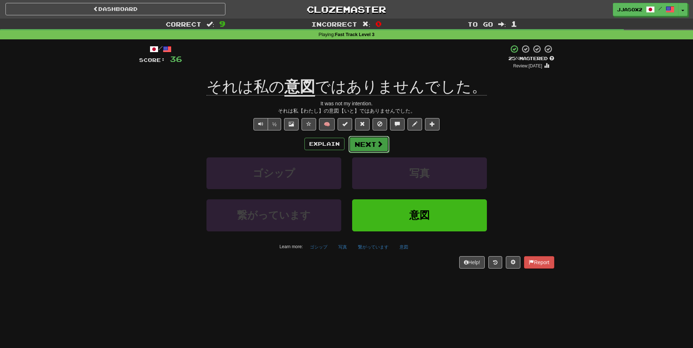
click at [377, 146] on span at bounding box center [380, 144] width 7 height 7
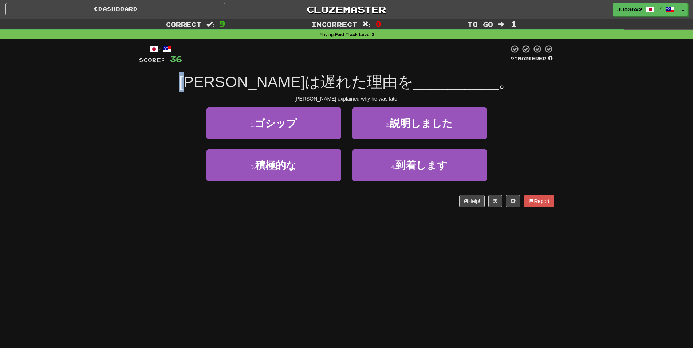
drag, startPoint x: 220, startPoint y: 81, endPoint x: 248, endPoint y: 78, distance: 29.0
click at [247, 79] on div "[PERSON_NAME]は遅れた理由を __________ 。" at bounding box center [346, 82] width 415 height 20
click at [249, 78] on span "[PERSON_NAME]は遅れた理由を" at bounding box center [296, 81] width 234 height 17
drag, startPoint x: 279, startPoint y: 71, endPoint x: 328, endPoint y: 72, distance: 48.5
click at [326, 72] on div "/ Score: 36 0 % Mastered [PERSON_NAME]は遅れた理由を __________ 。 [PERSON_NAME] explai…" at bounding box center [346, 125] width 415 height 163
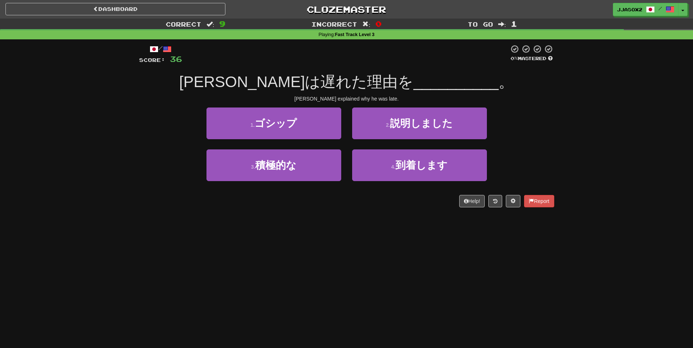
click at [328, 73] on span "[PERSON_NAME]は遅れた理由を" at bounding box center [296, 81] width 234 height 17
drag, startPoint x: 320, startPoint y: 82, endPoint x: 350, endPoint y: 86, distance: 30.9
click at [342, 86] on span "[PERSON_NAME]は遅れた理由を" at bounding box center [296, 81] width 234 height 17
click at [351, 86] on span "[PERSON_NAME]は遅れた理由を" at bounding box center [296, 81] width 234 height 17
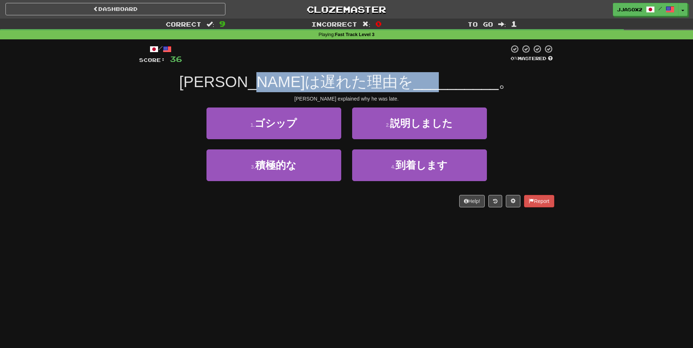
drag, startPoint x: 356, startPoint y: 85, endPoint x: 422, endPoint y: 83, distance: 65.6
click at [398, 85] on div "[PERSON_NAME]は遅れた理由を __________ 。" at bounding box center [346, 82] width 415 height 20
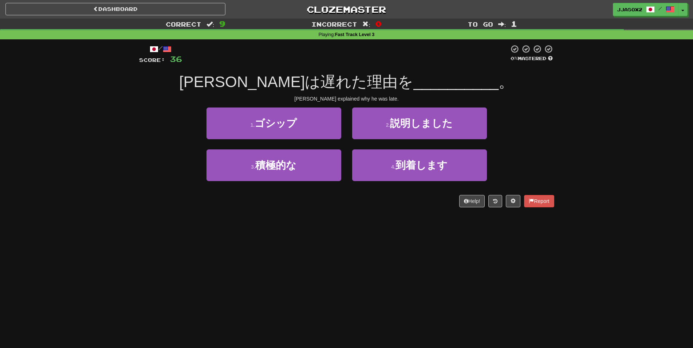
drag, startPoint x: 435, startPoint y: 83, endPoint x: 444, endPoint y: 83, distance: 9.1
click at [436, 83] on span "__________" at bounding box center [456, 81] width 85 height 17
drag, startPoint x: 411, startPoint y: 84, endPoint x: 373, endPoint y: 85, distance: 37.9
click at [414, 85] on span "__________" at bounding box center [456, 81] width 85 height 17
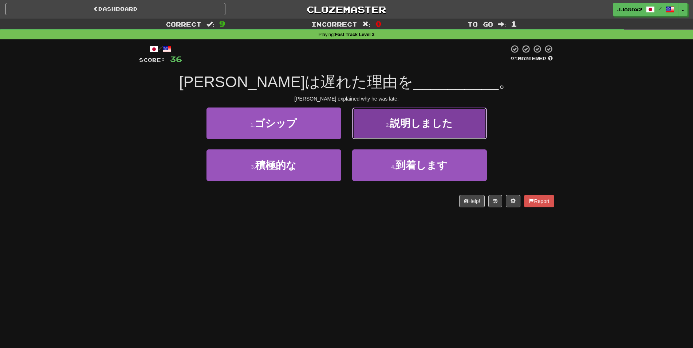
click at [378, 128] on button "2 . 説明しました" at bounding box center [419, 123] width 135 height 32
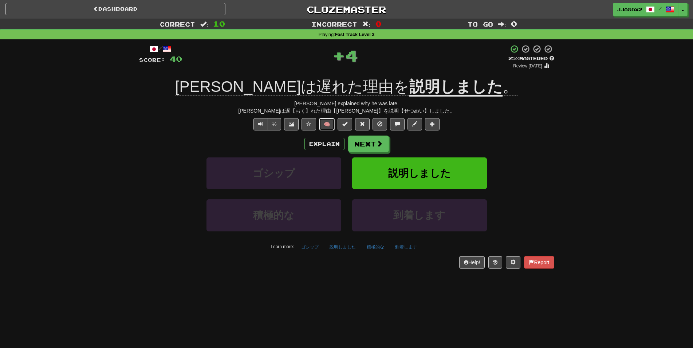
click at [329, 122] on button "🧠" at bounding box center [327, 124] width 16 height 12
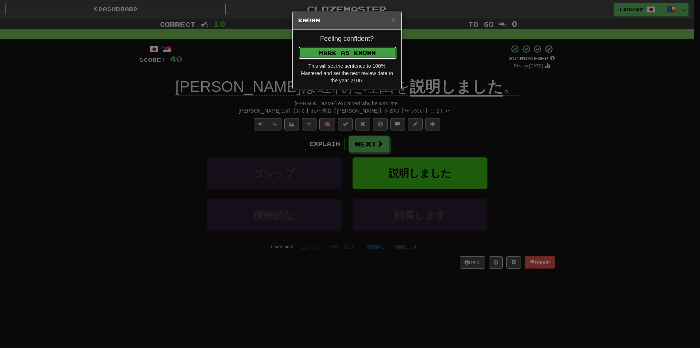
click at [363, 53] on button "Mark as Known" at bounding box center [347, 53] width 98 height 12
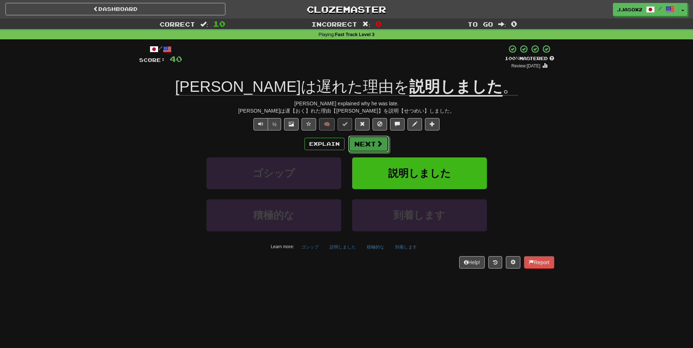
drag, startPoint x: 378, startPoint y: 148, endPoint x: 416, endPoint y: 147, distance: 38.3
click at [380, 149] on button "Next" at bounding box center [368, 144] width 41 height 17
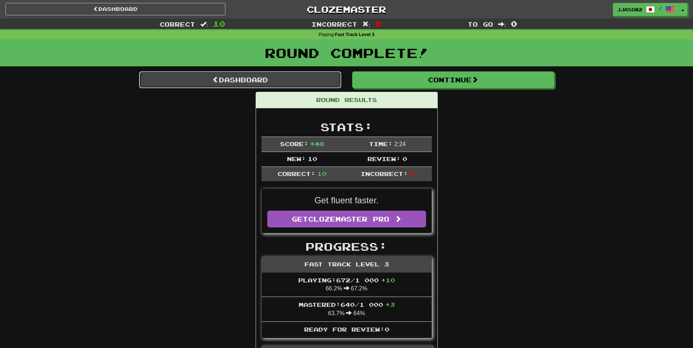
click at [308, 85] on link "Dashboard" at bounding box center [240, 79] width 202 height 17
